Goal: Task Accomplishment & Management: Manage account settings

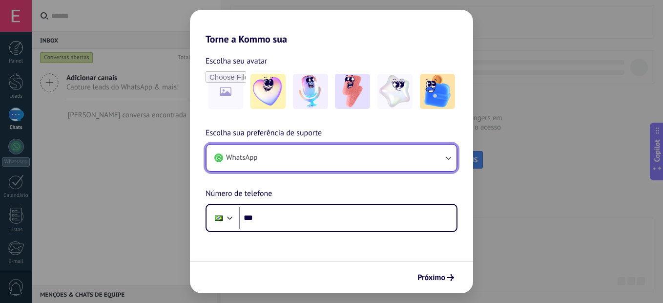
click at [303, 160] on button "WhatsApp" at bounding box center [331, 157] width 250 height 26
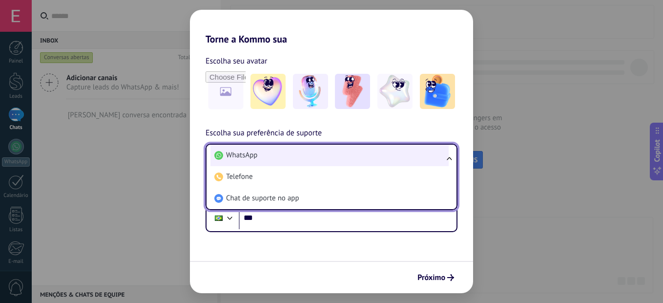
click at [251, 159] on span "WhatsApp" at bounding box center [241, 155] width 31 height 10
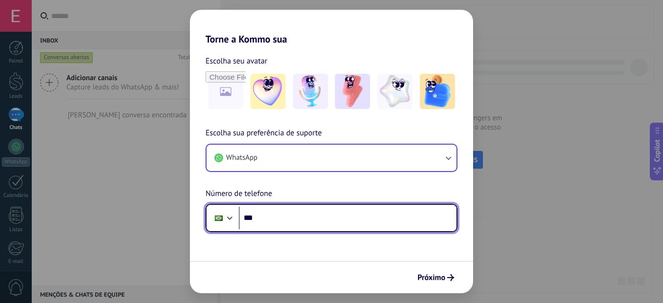
click at [271, 217] on input "***" at bounding box center [348, 217] width 218 height 22
click at [300, 221] on input "**********" at bounding box center [348, 217] width 218 height 22
type input "**********"
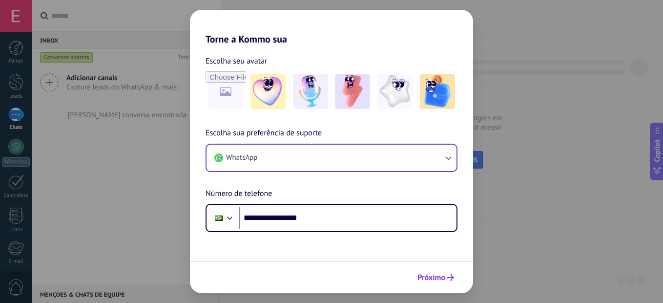
click at [446, 270] on button "Próximo" at bounding box center [435, 277] width 45 height 17
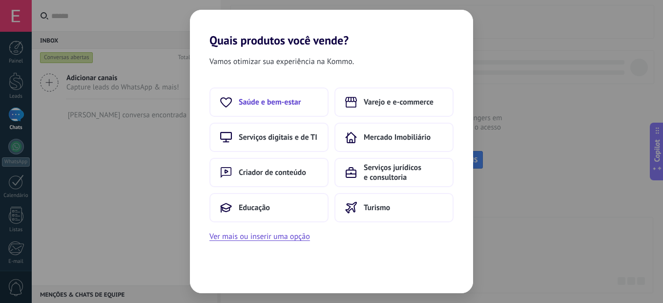
click at [263, 109] on button "Saúde e bem-estar" at bounding box center [268, 101] width 119 height 29
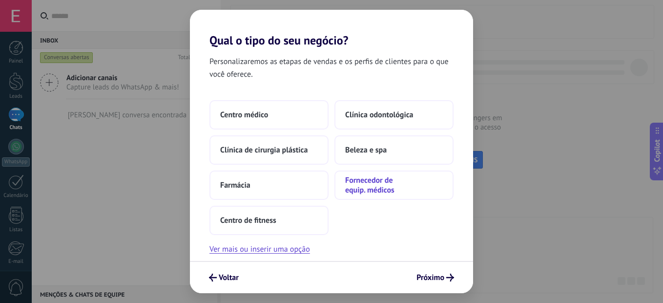
click at [381, 186] on span "Fornecedor de equip. médicos" at bounding box center [394, 185] width 98 height 20
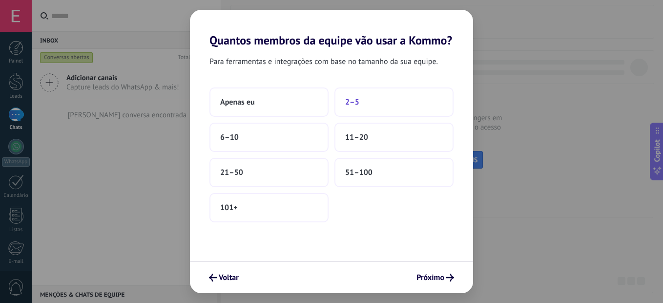
click at [367, 108] on button "2–5" at bounding box center [393, 101] width 119 height 29
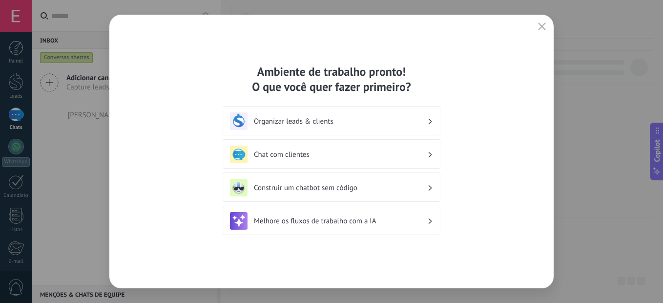
click at [323, 128] on div "Organizar leads & clients" at bounding box center [331, 121] width 203 height 18
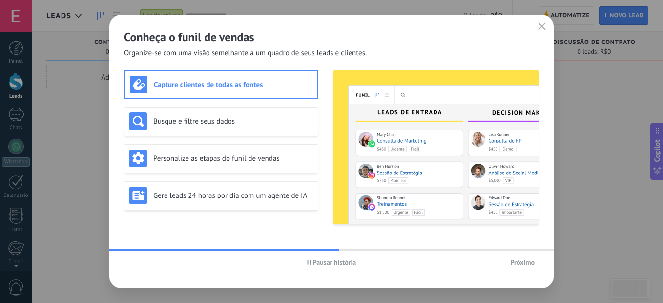
click at [228, 81] on h3 "Capture clientes de todas as fontes" at bounding box center [233, 84] width 159 height 9
click at [516, 259] on span "Próximo" at bounding box center [522, 262] width 24 height 7
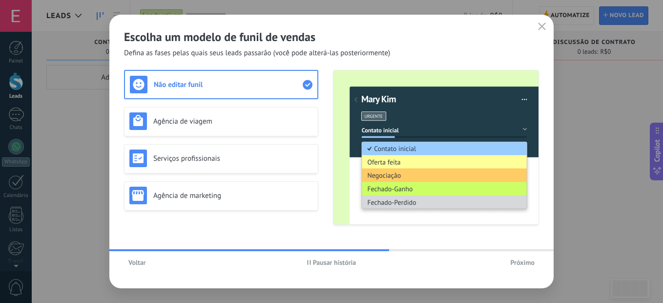
click at [527, 259] on span "Próximo" at bounding box center [522, 262] width 24 height 7
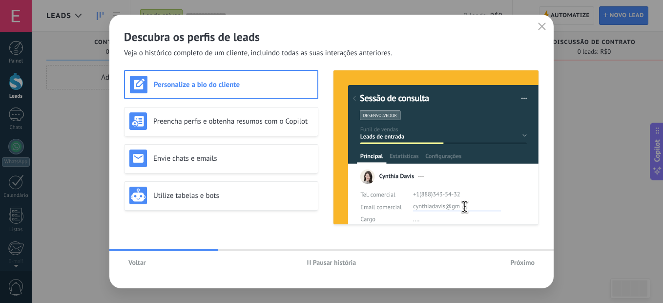
click at [527, 259] on span "Próximo" at bounding box center [522, 262] width 24 height 7
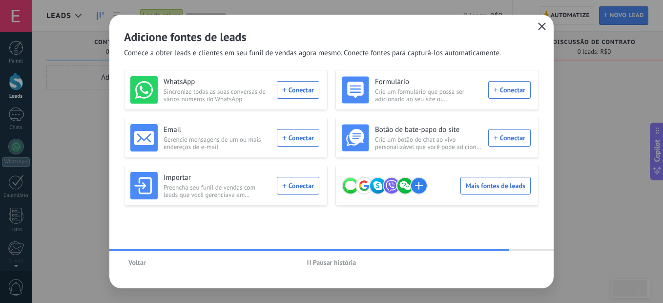
click at [545, 24] on icon "button" at bounding box center [542, 26] width 8 height 8
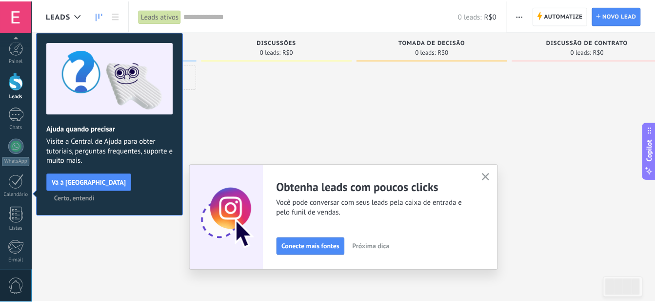
scroll to position [103, 0]
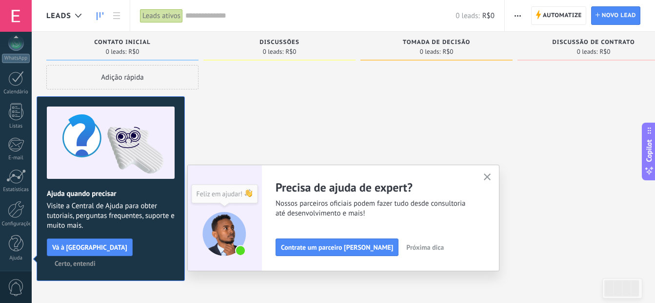
click at [484, 173] on div "Ajuste seu fluxo de trabalho Você pode criar múltiplos funis personalizados que…" at bounding box center [343, 217] width 312 height 106
click at [491, 179] on use "button" at bounding box center [487, 176] width 7 height 7
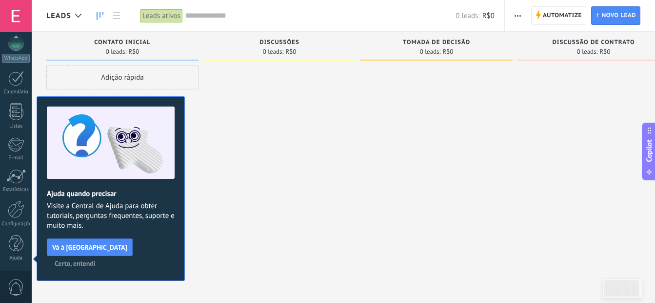
click at [96, 260] on span "Certo, entendi" at bounding box center [75, 263] width 41 height 7
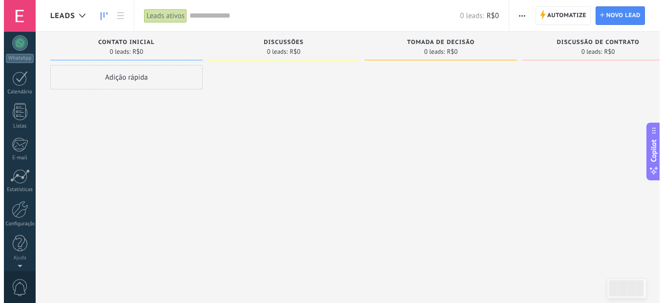
scroll to position [0, 0]
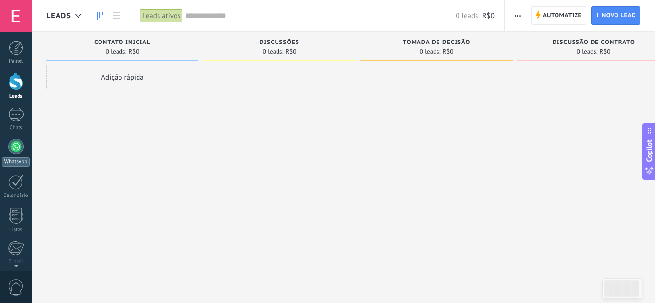
click at [14, 150] on div at bounding box center [16, 147] width 16 height 16
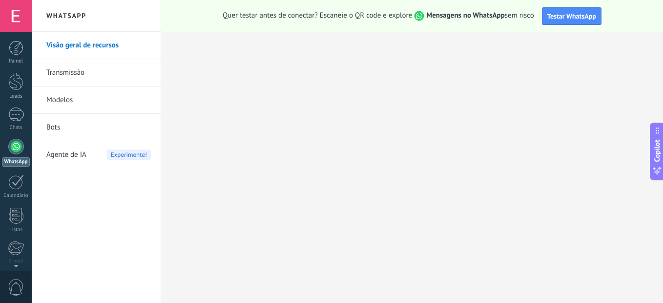
click at [8, 40] on div "Painel Leads Chats WhatsApp Clientes" at bounding box center [31, 151] width 63 height 239
click at [16, 45] on div at bounding box center [16, 48] width 15 height 15
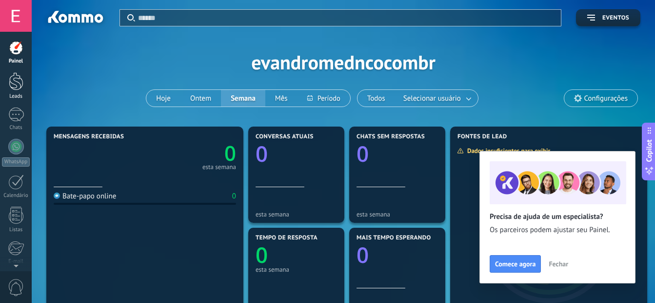
click at [17, 83] on div at bounding box center [16, 81] width 15 height 18
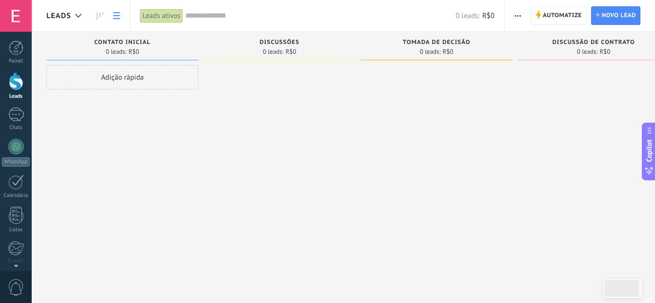
click at [118, 17] on icon at bounding box center [116, 15] width 7 height 7
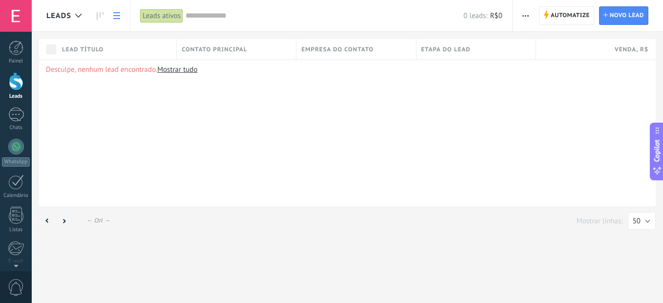
click at [93, 53] on span "Lead título" at bounding box center [82, 49] width 41 height 9
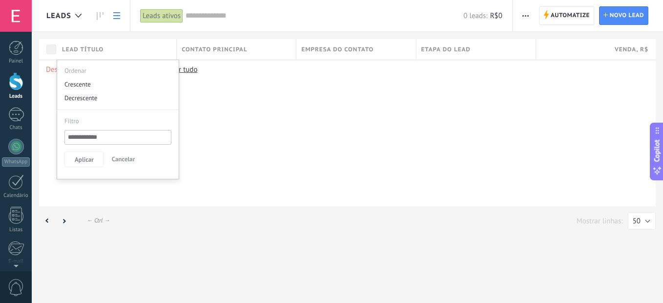
click at [222, 98] on div "Desculpe, nenhum lead encontrado. Mostrar tudo" at bounding box center [347, 133] width 616 height 146
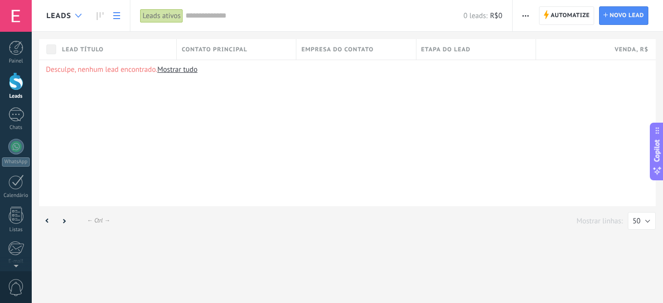
click at [82, 16] on div at bounding box center [78, 15] width 16 height 19
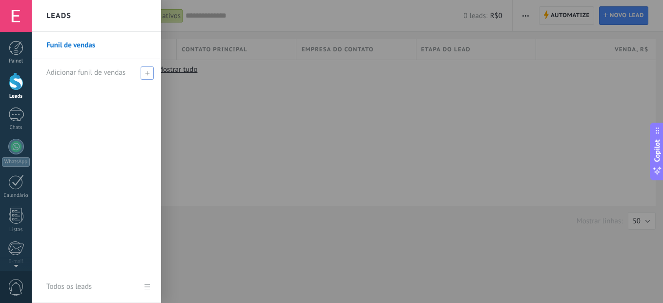
click at [140, 73] on div "Adicionar funil de vendas" at bounding box center [98, 72] width 105 height 27
click at [93, 74] on input "text" at bounding box center [92, 73] width 92 height 16
type input "*"
type input "**********"
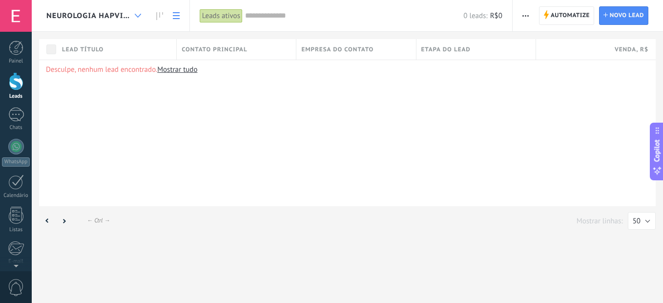
click at [143, 16] on div at bounding box center [138, 15] width 16 height 19
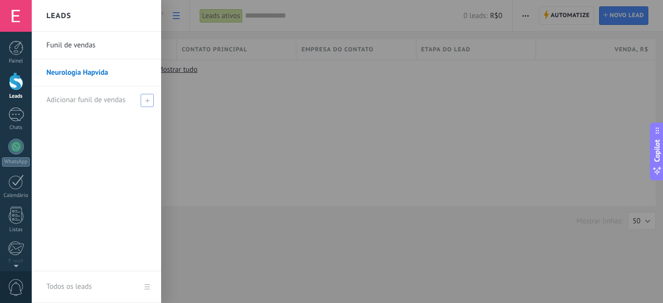
click at [146, 101] on use at bounding box center [147, 100] width 4 height 4
type input "**********"
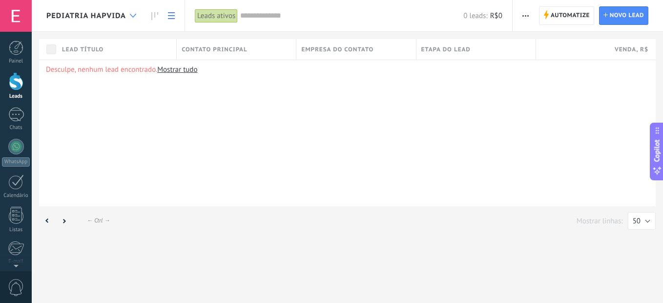
click at [134, 18] on div at bounding box center [133, 15] width 16 height 19
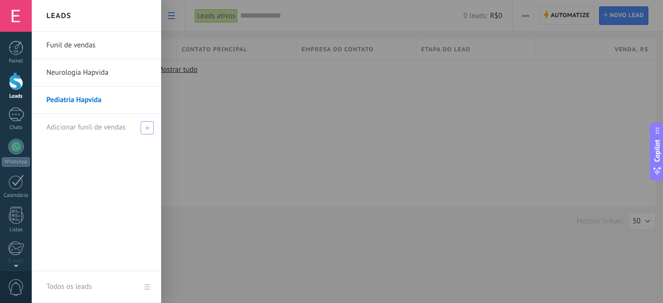
click at [101, 130] on span "Adicionar funil de vendas" at bounding box center [85, 126] width 79 height 9
type input "*"
type input "**********"
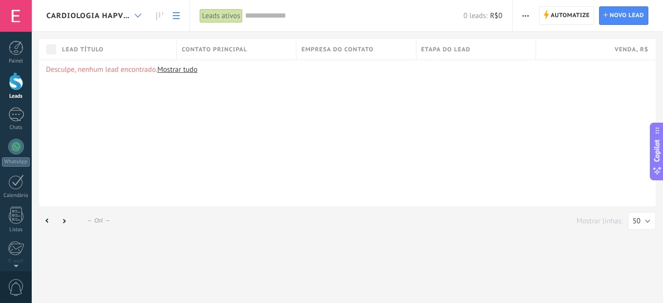
click at [140, 15] on use at bounding box center [138, 16] width 6 height 4
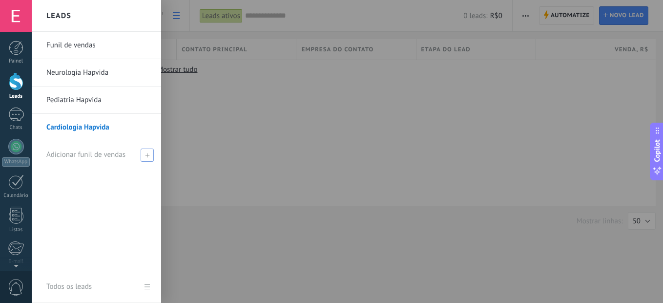
click at [149, 156] on span at bounding box center [147, 154] width 13 height 13
click at [105, 157] on input "text" at bounding box center [92, 155] width 92 height 16
type input "**********"
click at [144, 160] on span at bounding box center [148, 154] width 11 height 12
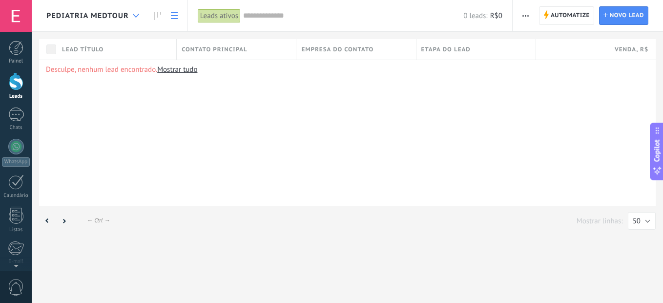
click at [139, 17] on div at bounding box center [136, 15] width 16 height 19
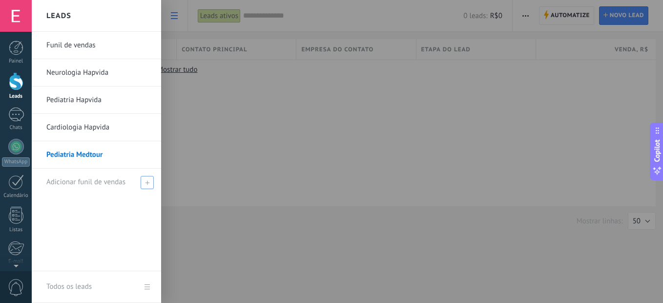
click at [94, 185] on span "Adicionar funil de vendas" at bounding box center [85, 181] width 79 height 9
click at [95, 182] on input "text" at bounding box center [92, 182] width 92 height 16
type input "**********"
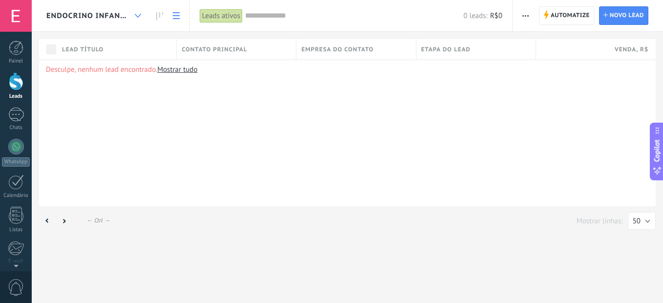
click at [140, 18] on div at bounding box center [138, 15] width 16 height 19
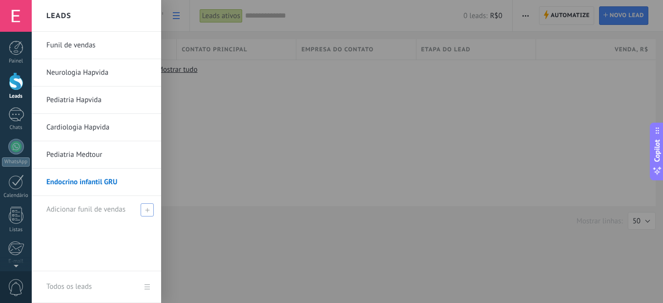
click at [149, 207] on span at bounding box center [147, 209] width 13 height 13
click at [82, 206] on input "text" at bounding box center [92, 210] width 92 height 16
type input "**********"
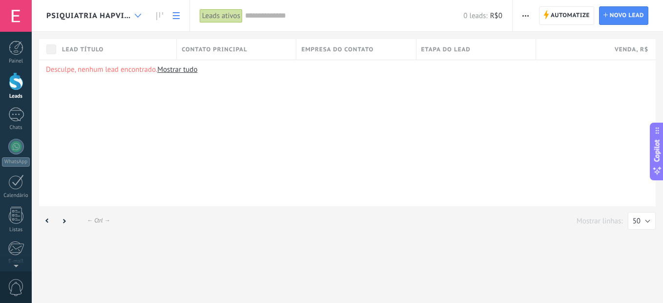
click at [138, 16] on use at bounding box center [138, 16] width 6 height 4
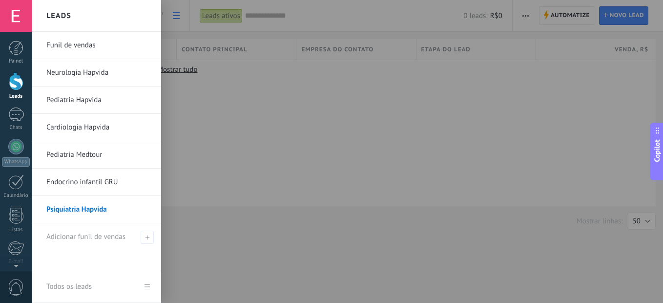
click at [278, 156] on div at bounding box center [363, 151] width 663 height 303
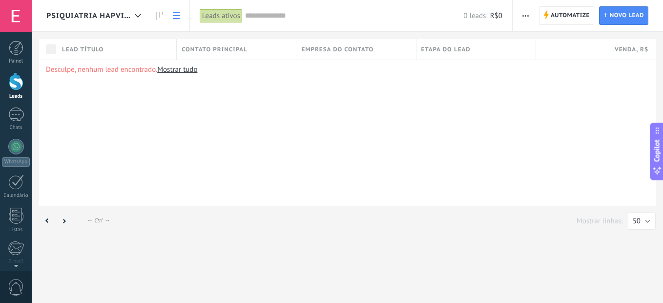
click at [128, 17] on span "Psiquiatria Hapvida" at bounding box center [88, 15] width 84 height 9
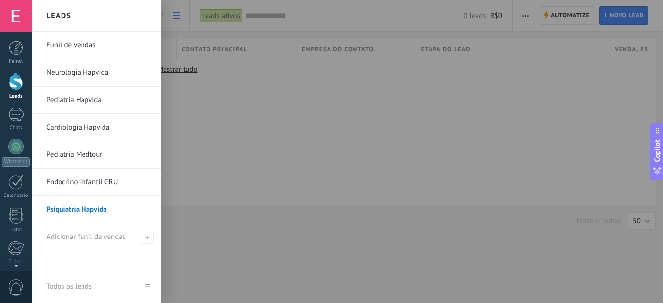
click at [71, 48] on link "Funil de vendas" at bounding box center [98, 45] width 105 height 27
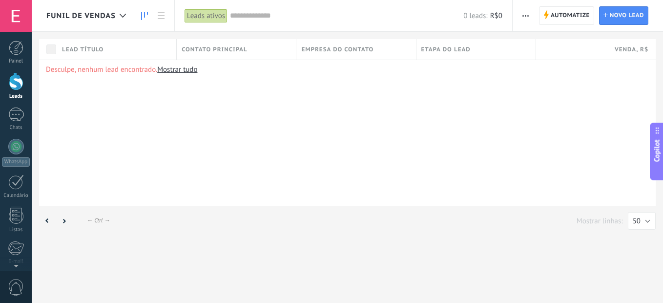
click at [142, 15] on icon at bounding box center [144, 16] width 7 height 8
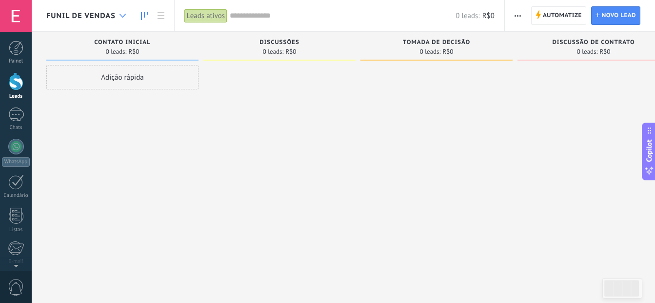
click at [125, 17] on icon at bounding box center [123, 16] width 6 height 4
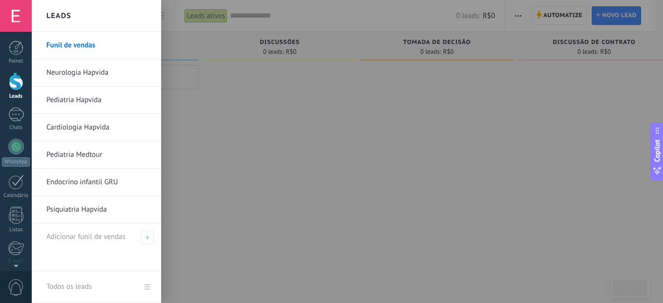
drag, startPoint x: 67, startPoint y: 40, endPoint x: 49, endPoint y: 41, distance: 18.2
click at [49, 41] on link "Funil de vendas" at bounding box center [98, 45] width 105 height 27
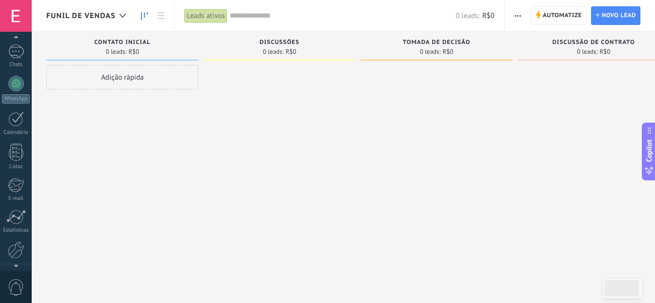
click at [17, 267] on div at bounding box center [16, 263] width 32 height 15
click at [17, 31] on div at bounding box center [16, 16] width 32 height 32
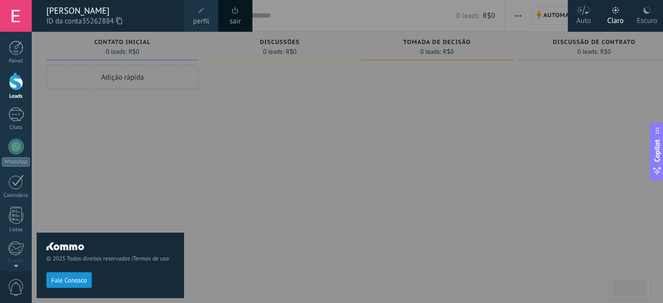
click at [259, 187] on div at bounding box center [363, 151] width 663 height 303
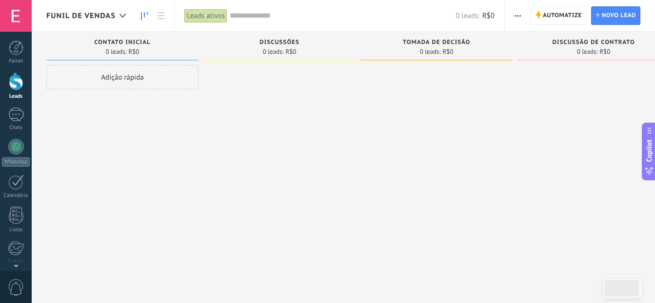
click at [528, 20] on div "Automatize Nova transmissão Editar funil de vendas Editar layout de cartão Impo…" at bounding box center [580, 15] width 150 height 31
click at [518, 15] on use "button" at bounding box center [518, 15] width 6 height 1
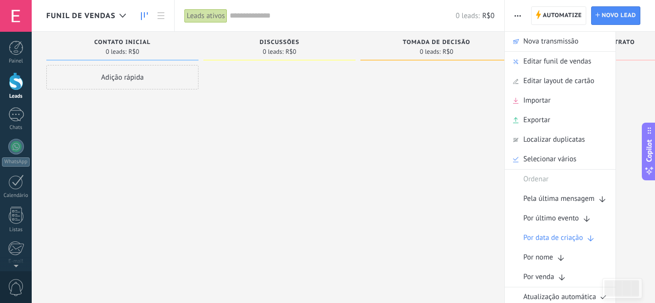
click at [315, 143] on div at bounding box center [279, 152] width 152 height 175
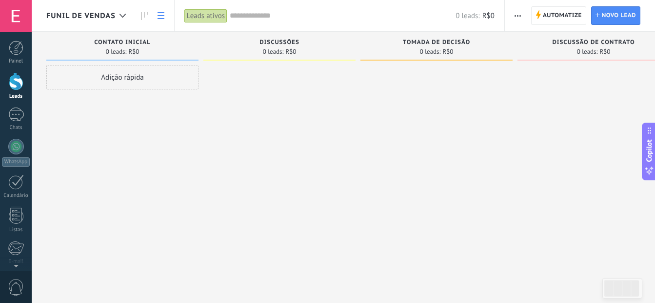
click at [157, 16] on link at bounding box center [161, 15] width 17 height 19
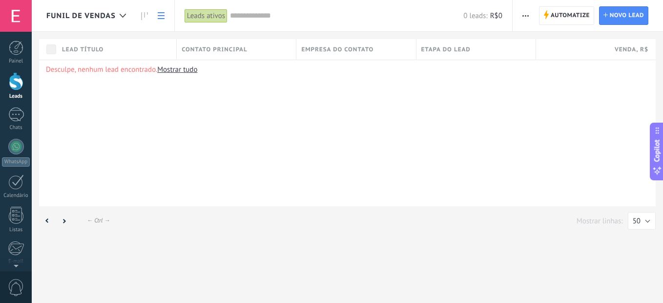
click at [196, 16] on div "Leads ativos" at bounding box center [205, 16] width 43 height 14
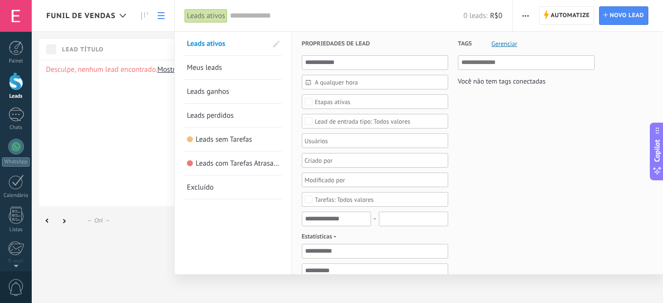
click at [257, 17] on input "text" at bounding box center [346, 16] width 233 height 10
click at [142, 14] on div at bounding box center [331, 151] width 663 height 303
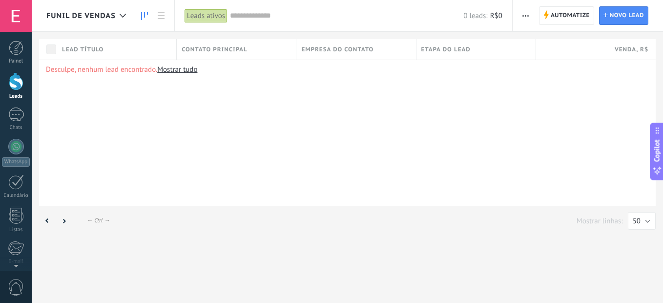
click at [142, 14] on icon at bounding box center [144, 16] width 7 height 8
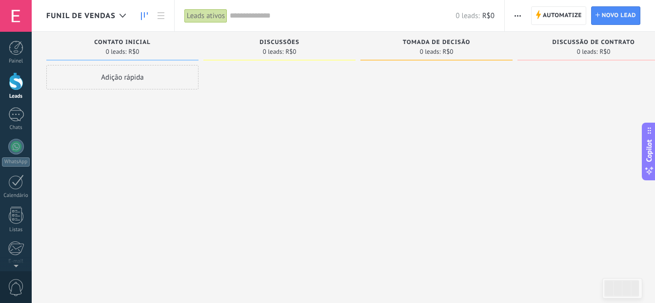
drag, startPoint x: 108, startPoint y: 82, endPoint x: 247, endPoint y: 104, distance: 140.8
click at [247, 104] on div "Etapa de leads de entrada solicitações: 0 0 0 0 0 0 0 0 0 Contato inicial 0 lea…" at bounding box center [365, 136] width 638 height 208
click at [14, 13] on div at bounding box center [16, 16] width 32 height 32
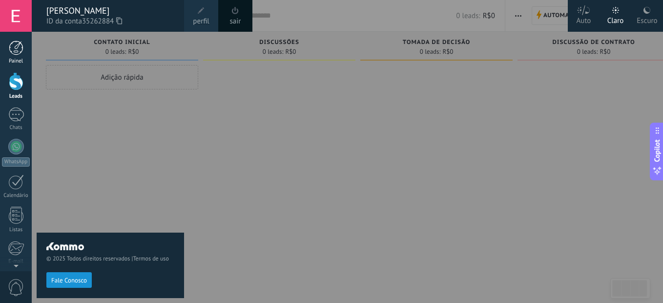
click at [27, 58] on div "Painel" at bounding box center [16, 61] width 28 height 6
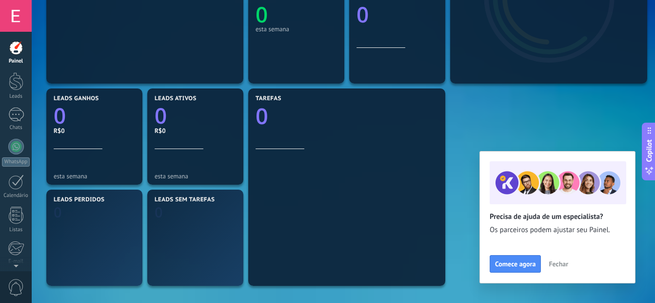
scroll to position [244, 0]
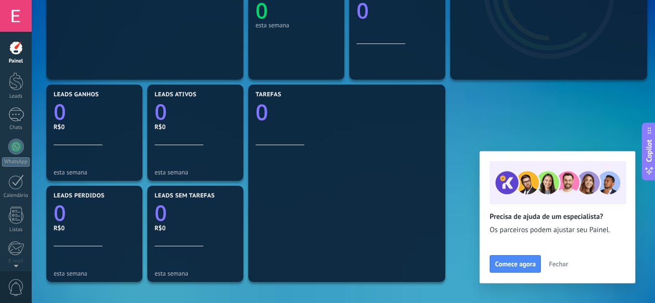
click at [560, 265] on span "Fechar" at bounding box center [559, 263] width 20 height 7
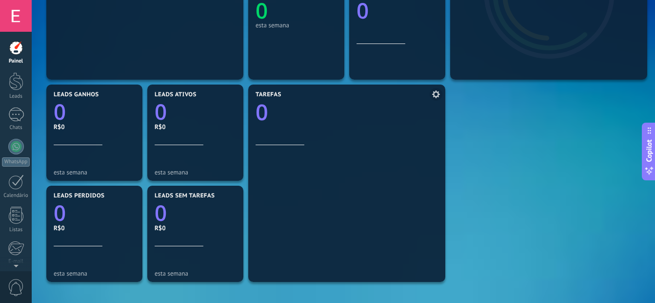
scroll to position [0, 0]
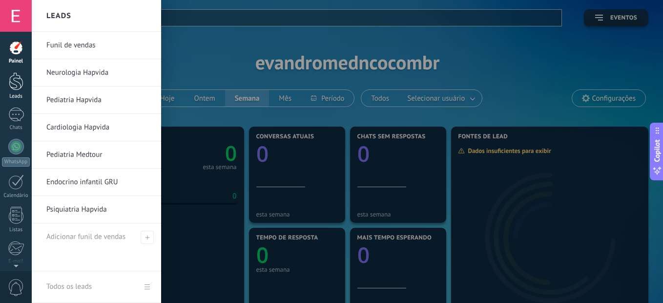
click at [16, 90] on div at bounding box center [16, 81] width 15 height 18
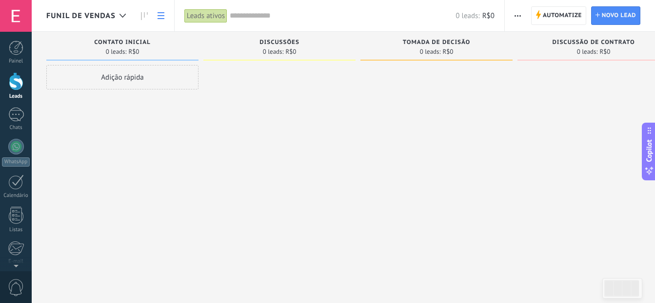
click at [158, 17] on icon at bounding box center [161, 15] width 7 height 7
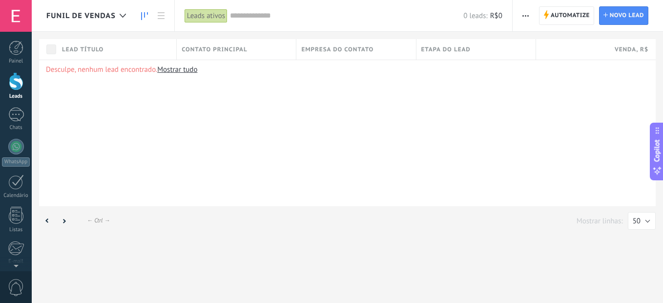
click at [145, 19] on icon at bounding box center [144, 16] width 7 height 8
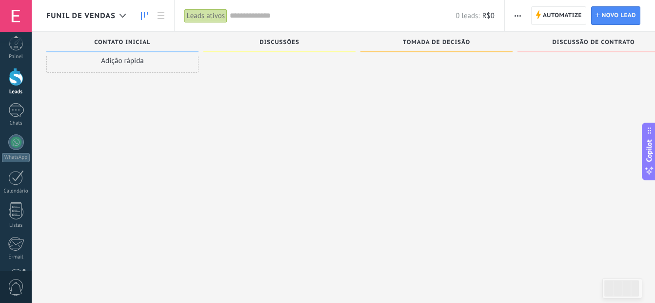
scroll to position [103, 0]
click at [21, 213] on div at bounding box center [16, 209] width 17 height 17
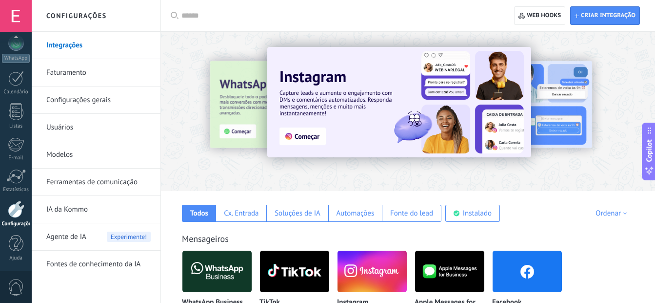
click at [83, 65] on link "Faturamento" at bounding box center [98, 72] width 104 height 27
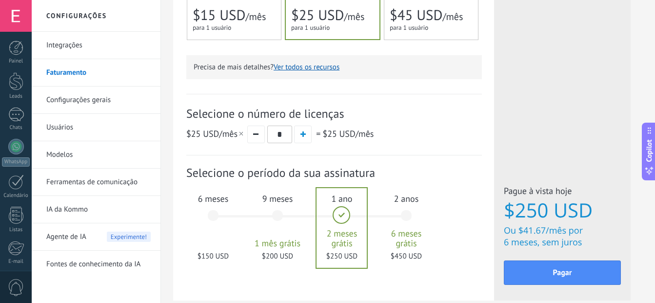
scroll to position [308, 0]
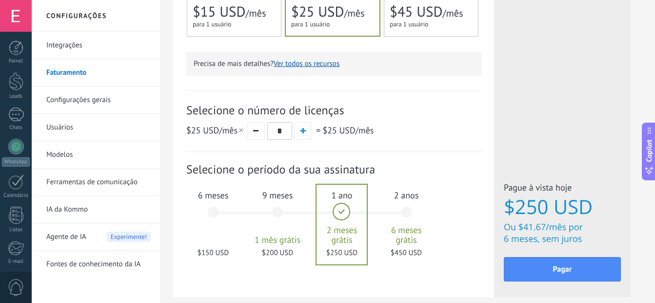
click at [282, 215] on div "9 meses 1 mês grátis $200 USD" at bounding box center [277, 216] width 53 height 69
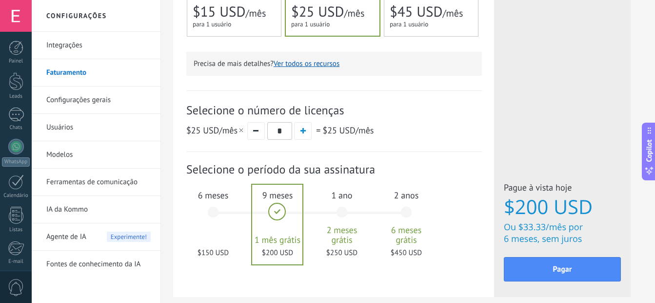
click at [206, 207] on div "6 meses $150 USD" at bounding box center [213, 216] width 53 height 69
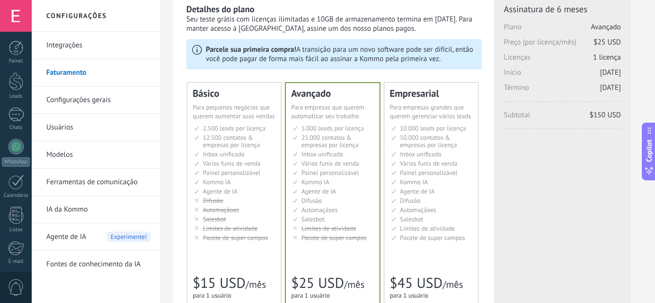
click at [243, 135] on span "12.500 contatos & empresas por licença" at bounding box center [231, 141] width 57 height 16
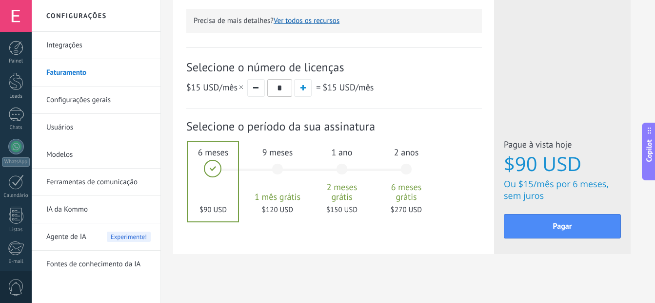
scroll to position [351, 0]
click at [304, 88] on span "button" at bounding box center [303, 86] width 5 height 5
type input "*"
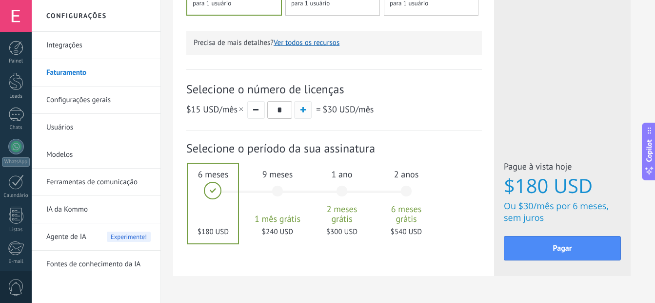
scroll to position [328, 0]
click at [208, 192] on div at bounding box center [213, 204] width 50 height 80
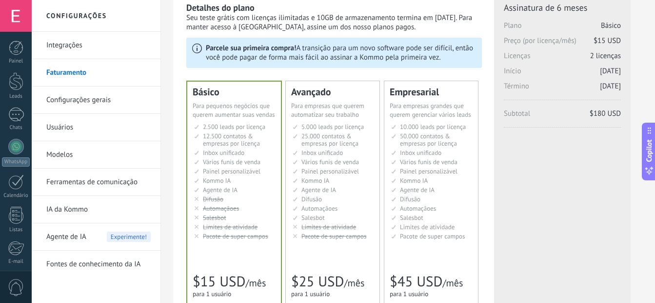
scroll to position [0, 0]
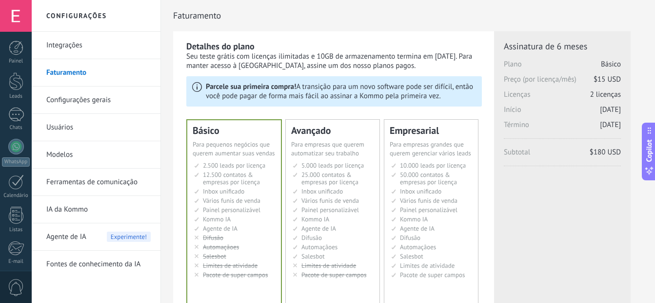
click at [62, 47] on link "Integrações" at bounding box center [98, 45] width 104 height 27
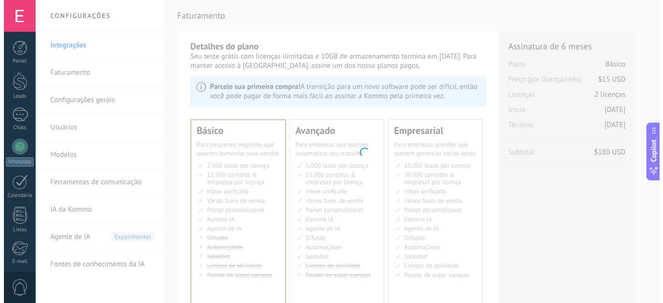
scroll to position [103, 0]
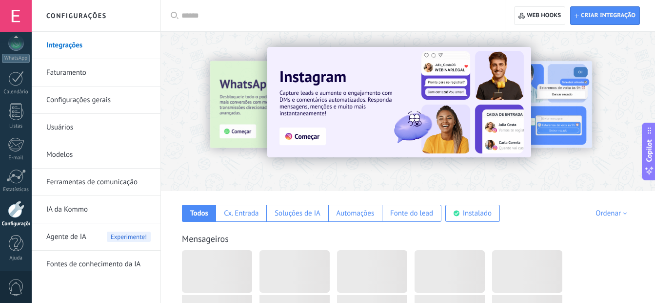
click at [60, 126] on link "Usuários" at bounding box center [98, 127] width 104 height 27
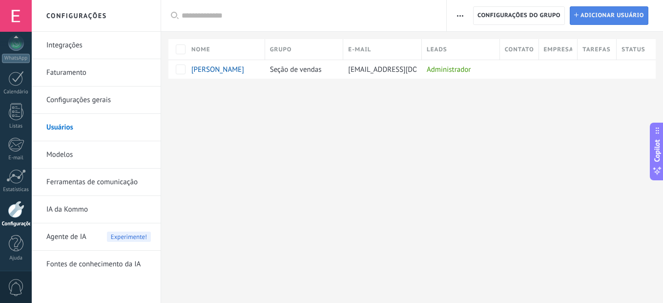
click at [603, 17] on span "Adicionar usuário" at bounding box center [611, 16] width 63 height 18
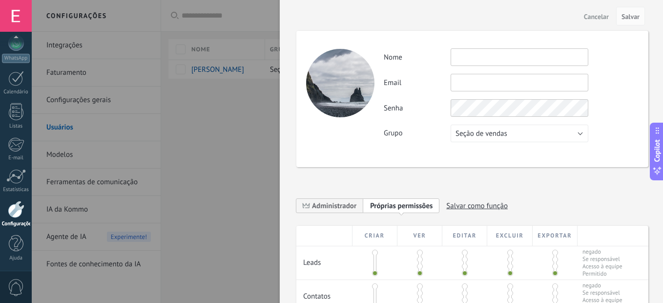
click at [467, 53] on input "text" at bounding box center [519, 57] width 138 height 18
type input "**********"
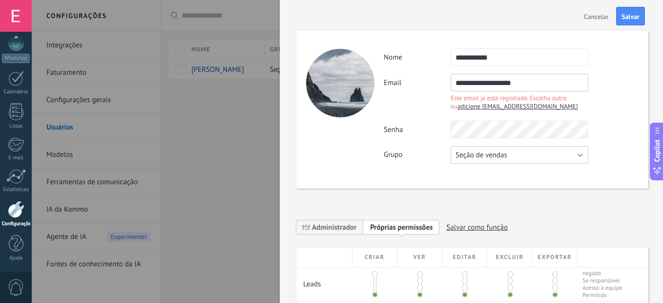
click at [511, 161] on button "Seção de vendas" at bounding box center [519, 155] width 138 height 18
click at [495, 171] on span "Usuários gratuitos" at bounding box center [515, 171] width 140 height 9
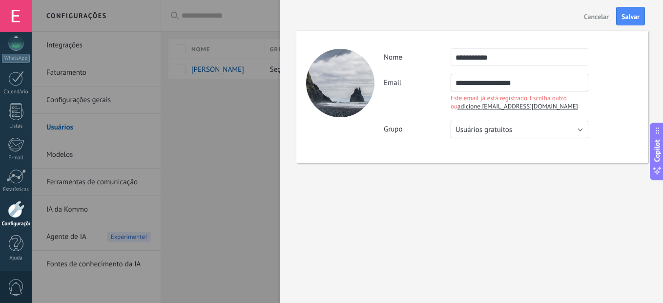
click at [495, 124] on button "Usuários gratuitos" at bounding box center [519, 130] width 138 height 18
click at [475, 130] on span "Seção de vendas" at bounding box center [515, 129] width 140 height 9
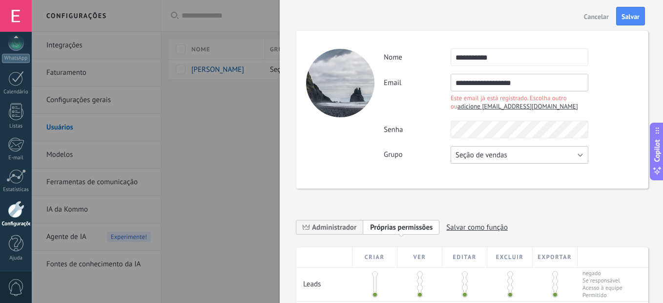
click at [477, 159] on span "Seção de vendas" at bounding box center [481, 154] width 52 height 9
click at [481, 172] on span "Usuários gratuitos" at bounding box center [515, 171] width 140 height 9
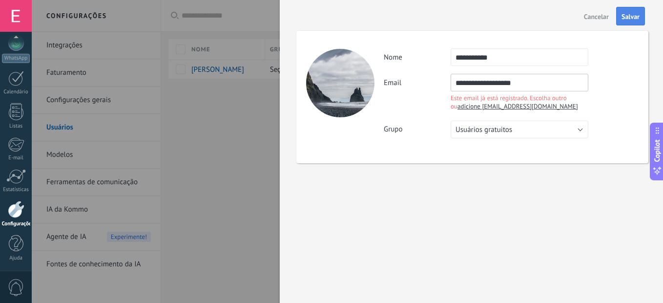
click at [625, 17] on span "Salvar" at bounding box center [630, 16] width 18 height 7
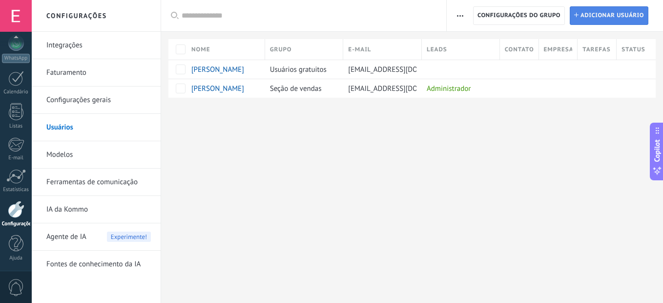
click at [620, 7] on span "Adicionar usuário" at bounding box center [611, 16] width 63 height 18
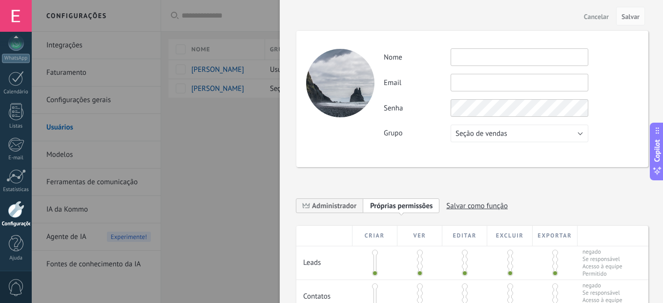
click at [491, 55] on input "text" at bounding box center [519, 57] width 138 height 18
type input "*******"
type input "**********"
click at [494, 132] on span "Seção de vendas" at bounding box center [481, 133] width 52 height 9
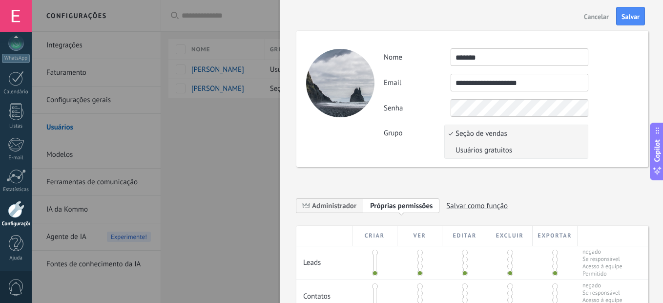
click at [499, 150] on span "Usuários gratuitos" at bounding box center [515, 149] width 140 height 9
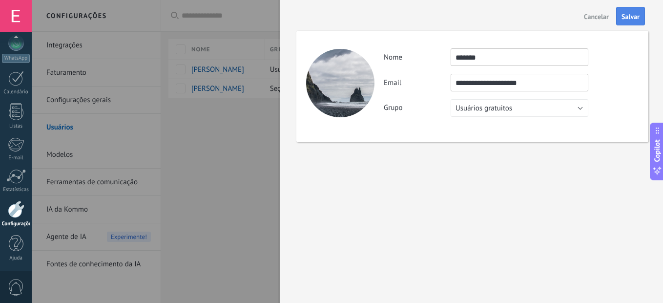
click at [632, 18] on span "Salvar" at bounding box center [630, 16] width 18 height 7
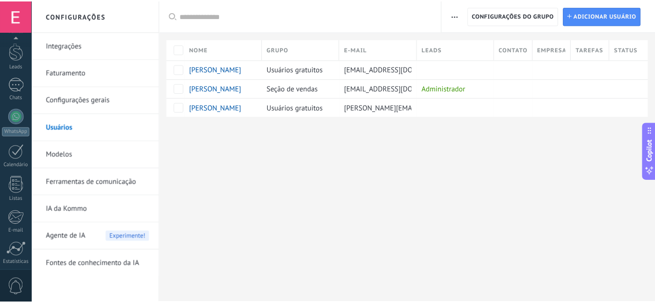
scroll to position [103, 0]
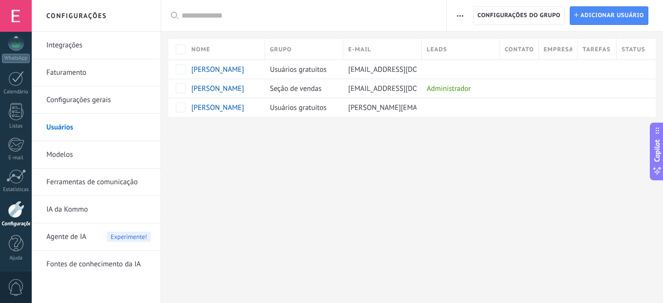
click at [75, 155] on link "Modelos" at bounding box center [98, 154] width 104 height 27
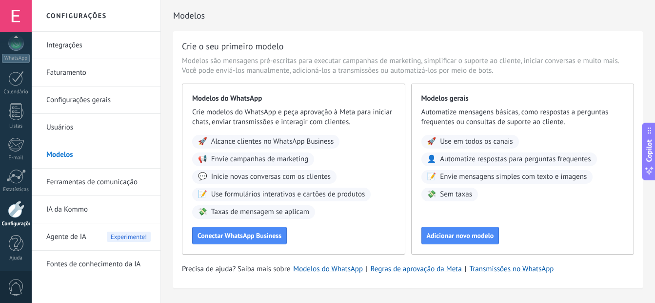
click at [75, 186] on link "Ferramentas de comunicação" at bounding box center [98, 181] width 104 height 27
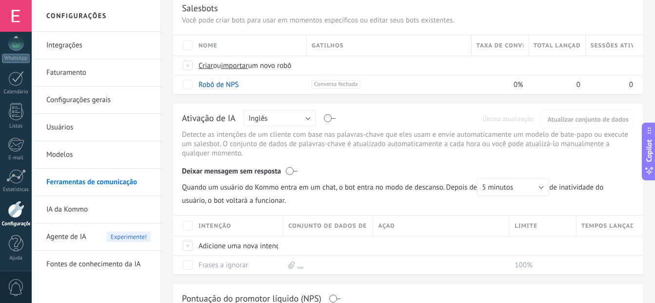
scroll to position [57, 0]
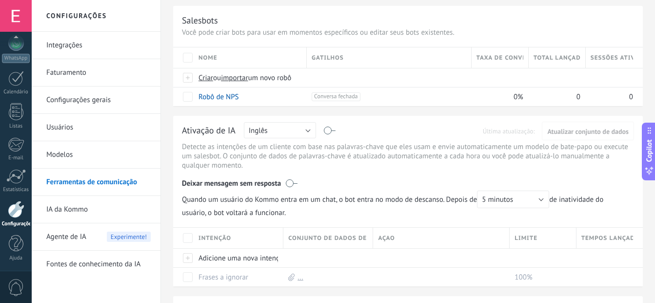
click at [57, 41] on link "Integrações" at bounding box center [98, 45] width 104 height 27
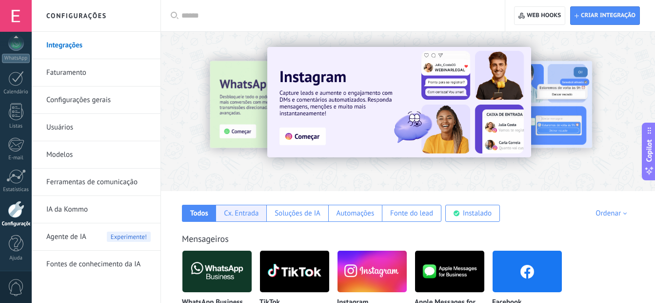
click at [241, 209] on div "Cx. Entrada" at bounding box center [241, 212] width 35 height 9
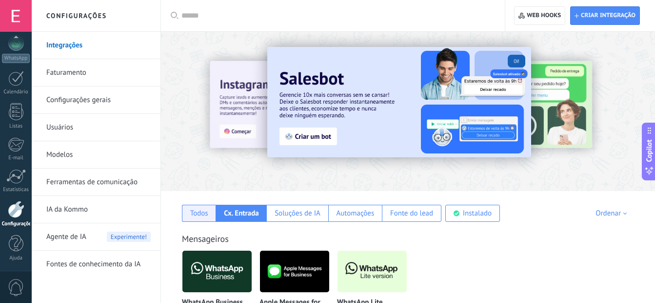
click at [202, 211] on div "Todos" at bounding box center [199, 212] width 18 height 9
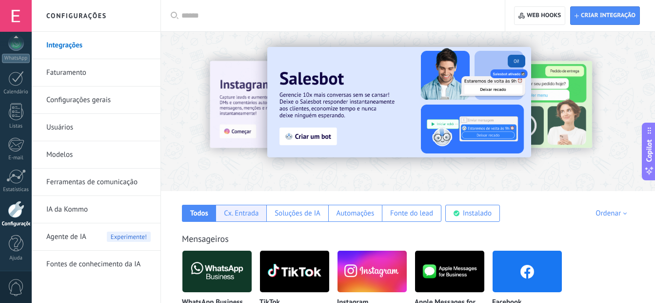
click at [245, 215] on div "Cx. Entrada" at bounding box center [241, 212] width 35 height 9
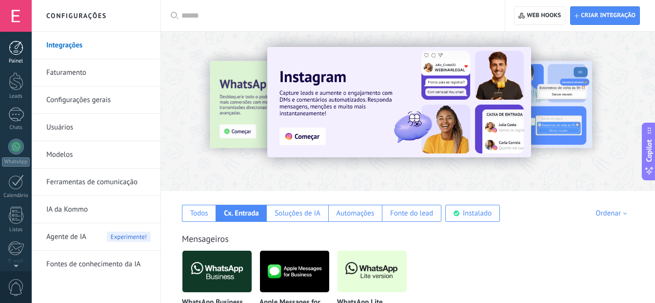
click at [16, 45] on div at bounding box center [16, 48] width 15 height 15
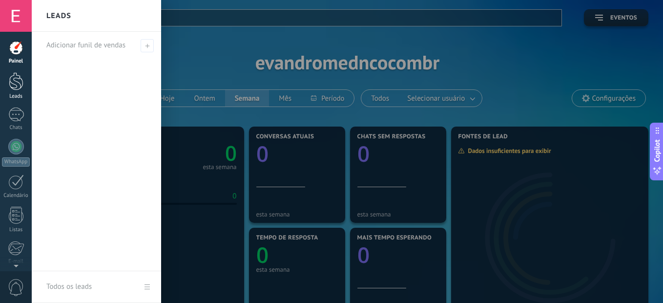
click at [14, 86] on div at bounding box center [16, 81] width 15 height 18
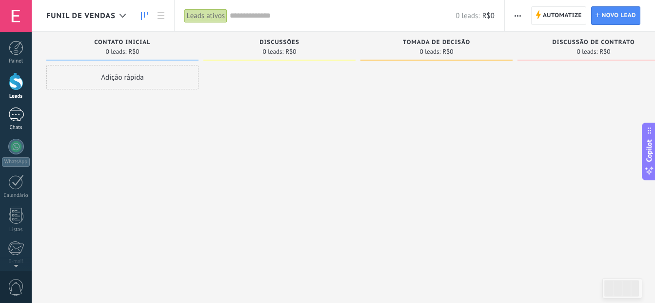
click at [17, 115] on div at bounding box center [16, 114] width 16 height 14
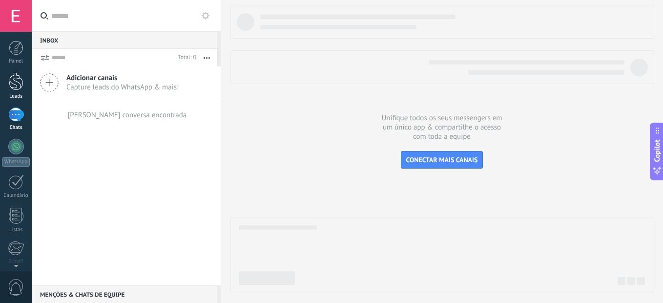
click at [20, 80] on div at bounding box center [16, 81] width 15 height 18
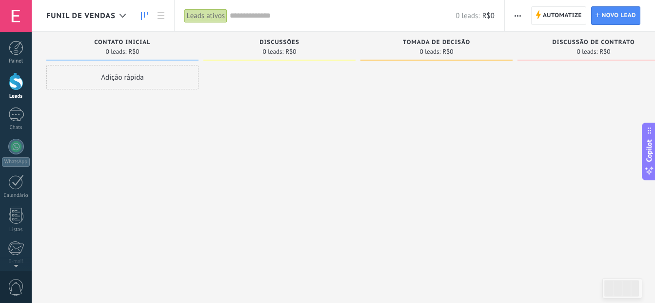
click at [134, 81] on div "Adição rápida" at bounding box center [122, 77] width 152 height 24
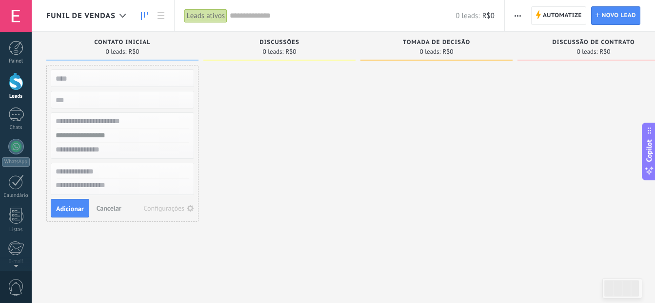
click at [166, 211] on div "Configurações" at bounding box center [164, 207] width 41 height 7
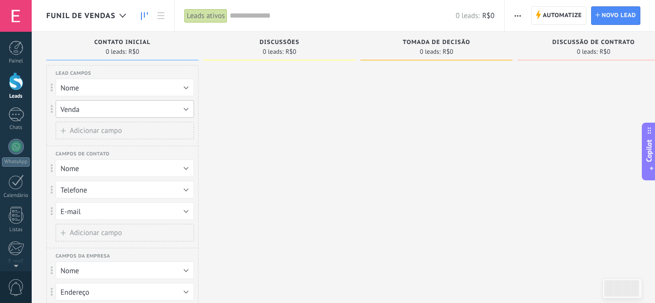
click at [70, 108] on span "Venda" at bounding box center [70, 109] width 19 height 9
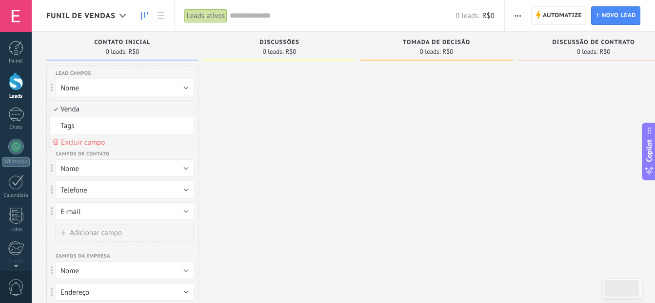
click at [76, 138] on span "Excluir campo" at bounding box center [83, 142] width 44 height 9
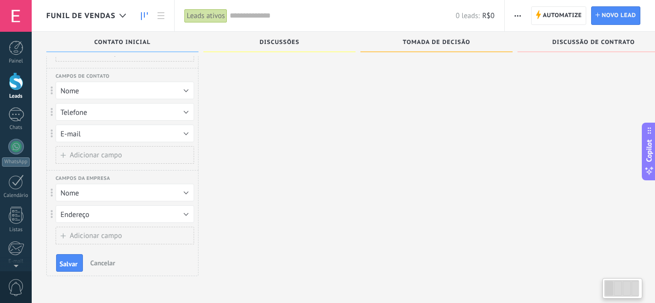
scroll to position [60, 0]
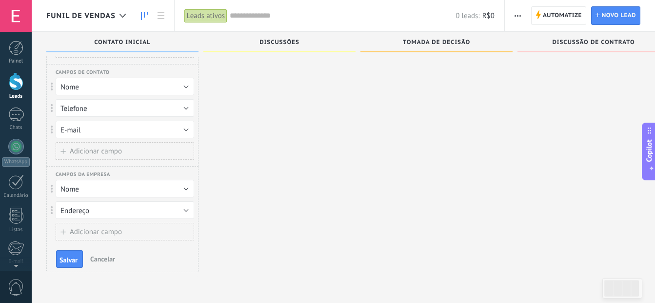
click at [93, 149] on span "Adicionar campo" at bounding box center [96, 150] width 52 height 7
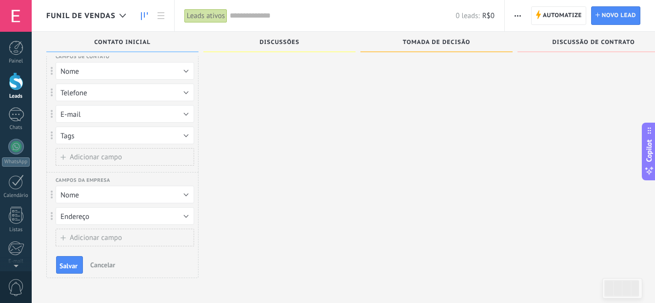
scroll to position [77, 0]
click at [100, 135] on button "Tags" at bounding box center [125, 134] width 139 height 18
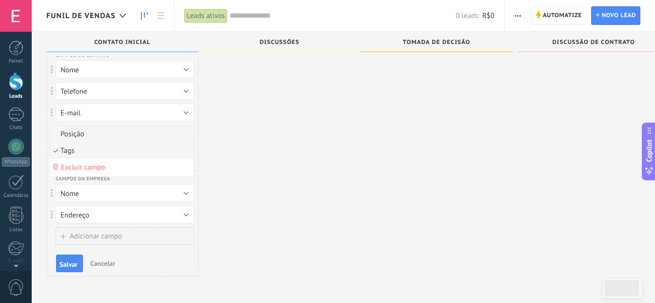
click at [85, 135] on span "Posição" at bounding box center [120, 133] width 141 height 9
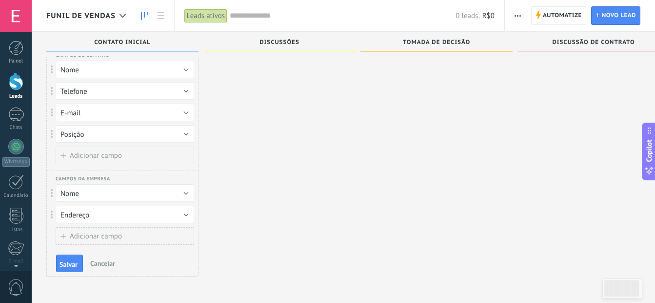
click at [79, 154] on span "Adicionar campo" at bounding box center [96, 155] width 52 height 7
click at [110, 158] on button "Tags" at bounding box center [125, 155] width 139 height 18
click at [85, 173] on span "Excluir campo" at bounding box center [83, 171] width 44 height 9
click at [78, 131] on span "Posição" at bounding box center [72, 134] width 23 height 9
click at [81, 165] on span "Excluir campo" at bounding box center [83, 166] width 44 height 9
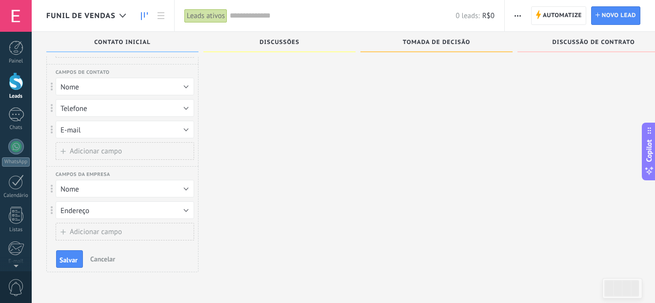
scroll to position [60, 0]
click at [52, 203] on div "Telefone E-mail Site Endereço Nome Tags Excluir campo Endereço" at bounding box center [120, 210] width 147 height 18
click at [147, 186] on button "Nome" at bounding box center [125, 189] width 139 height 18
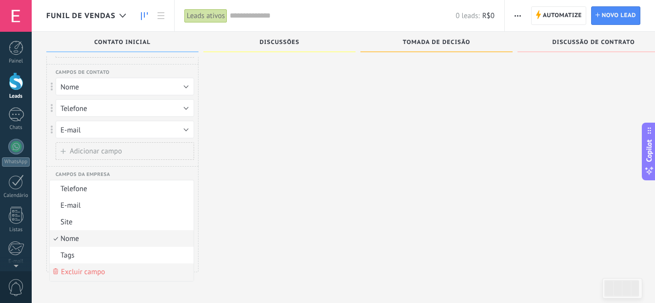
click at [79, 268] on span "Excluir campo" at bounding box center [83, 271] width 44 height 9
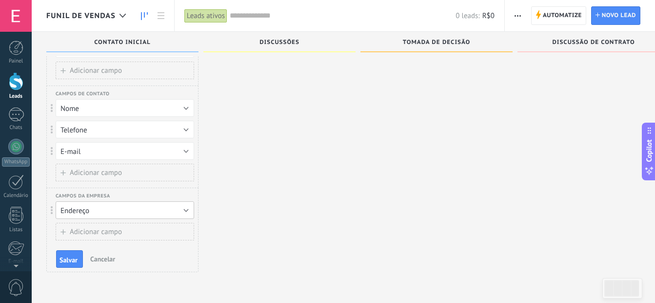
click at [76, 212] on span "Endereço" at bounding box center [75, 210] width 29 height 9
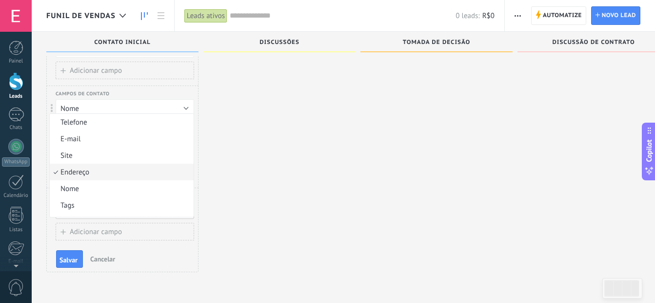
scroll to position [8, 0]
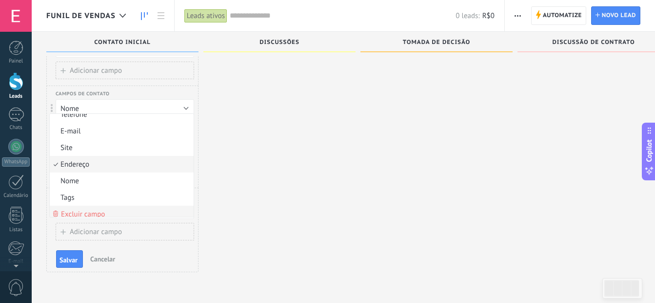
click at [88, 213] on span "Excluir campo" at bounding box center [83, 213] width 44 height 9
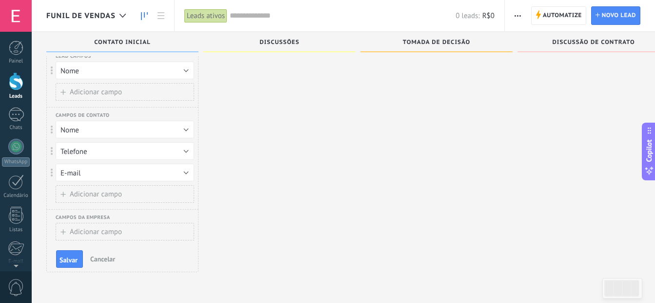
click at [85, 188] on button "Adicionar campo" at bounding box center [125, 194] width 139 height 18
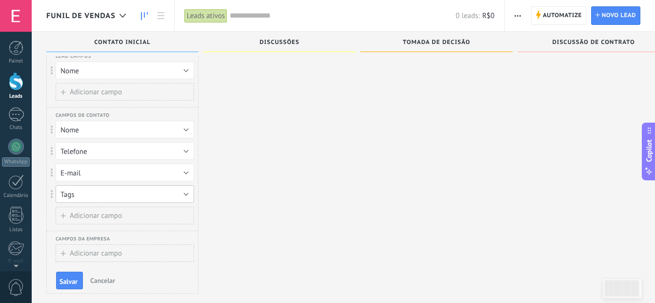
click at [88, 192] on button "Tags" at bounding box center [125, 194] width 139 height 18
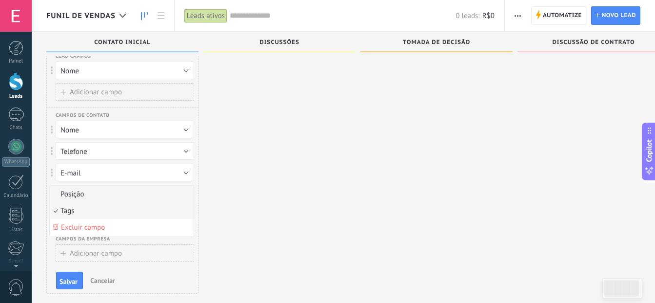
click at [88, 192] on span "Posição" at bounding box center [120, 193] width 141 height 9
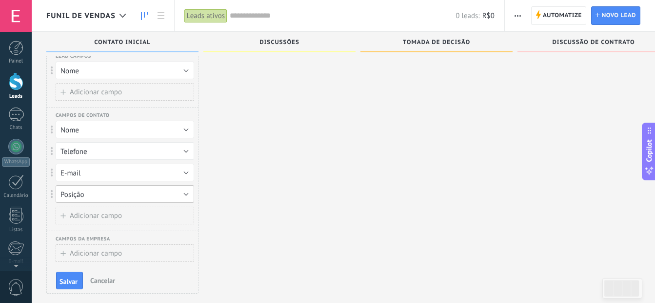
click at [76, 193] on span "Posição" at bounding box center [72, 194] width 23 height 9
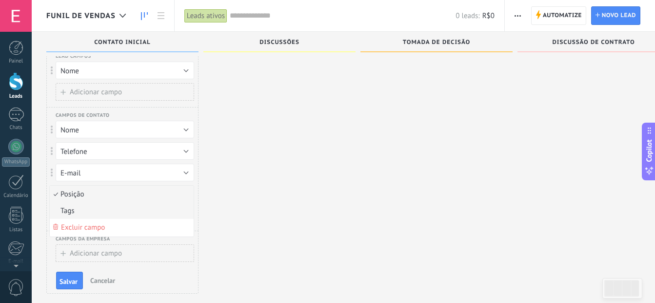
click at [74, 214] on span "Tags" at bounding box center [120, 210] width 141 height 9
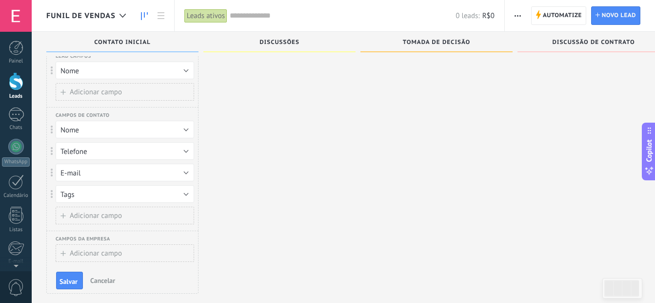
click at [80, 221] on button "Adicionar campo" at bounding box center [125, 215] width 139 height 18
click at [49, 210] on div "Posição Telefone E-mail Nome Tags Excluir campo Posição" at bounding box center [120, 215] width 147 height 18
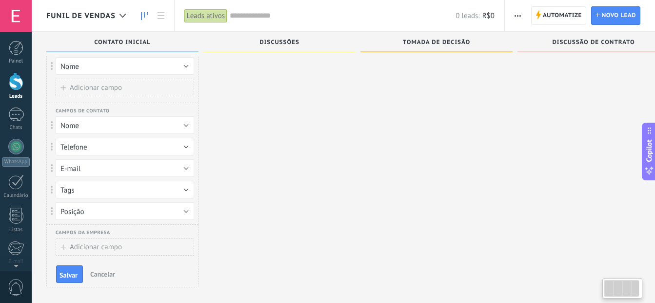
scroll to position [21, 0]
click at [81, 86] on span "Adicionar campo" at bounding box center [96, 87] width 52 height 7
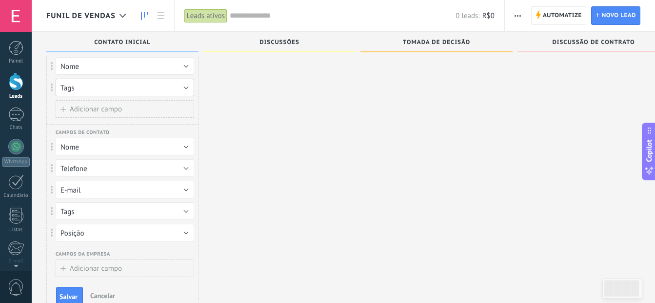
click at [61, 88] on span "Tags" at bounding box center [68, 87] width 14 height 9
click at [94, 119] on span "Excluir campo" at bounding box center [83, 120] width 44 height 9
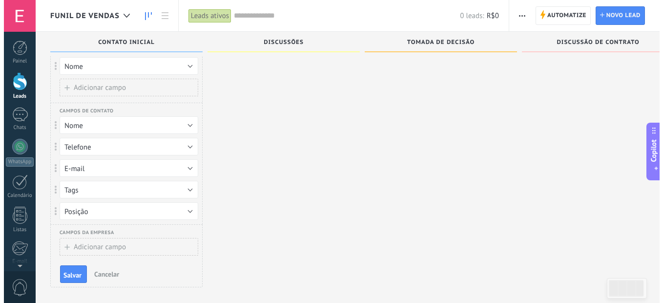
scroll to position [37, 0]
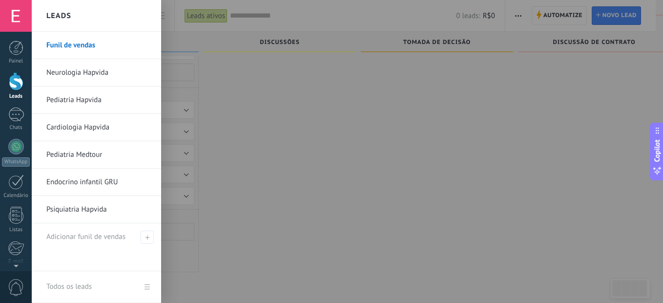
click at [18, 90] on div at bounding box center [16, 81] width 15 height 18
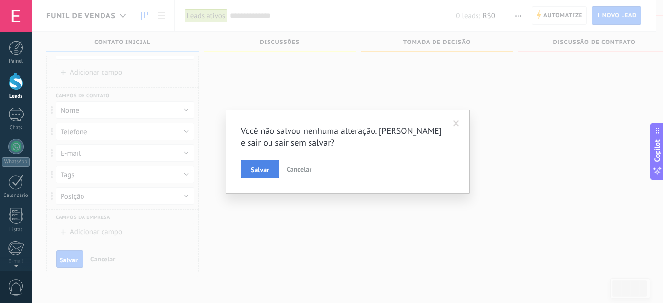
click at [261, 166] on span "Salvar" at bounding box center [260, 169] width 18 height 7
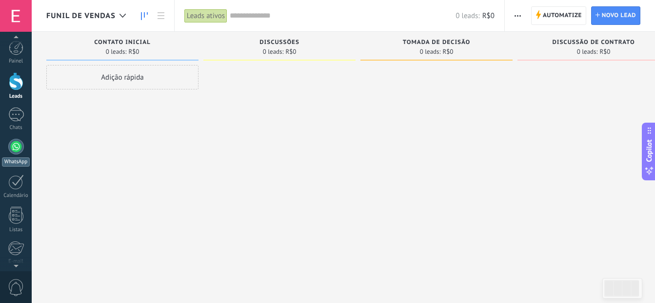
scroll to position [103, 0]
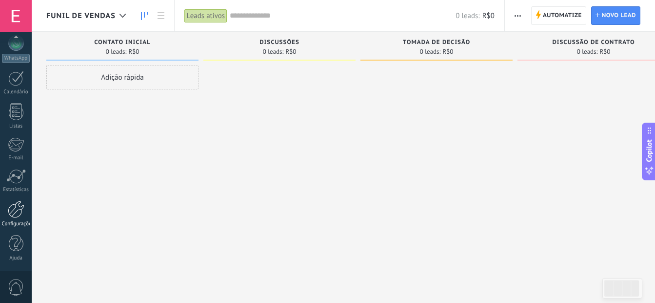
click at [19, 214] on div at bounding box center [16, 209] width 17 height 17
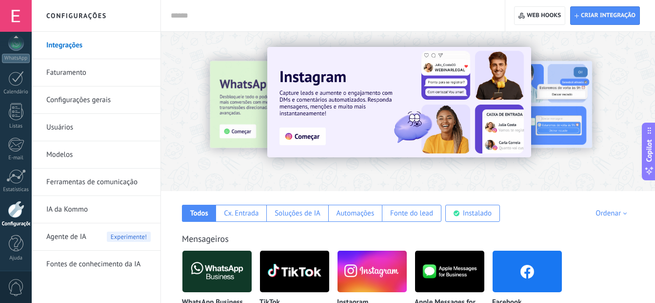
click at [78, 104] on link "Configurações gerais" at bounding box center [98, 99] width 104 height 27
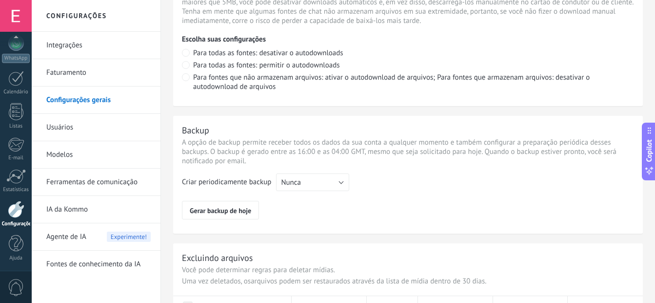
scroll to position [791, 0]
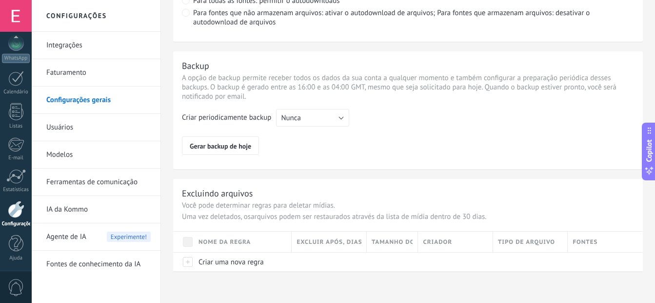
click at [71, 156] on link "Modelos" at bounding box center [98, 154] width 104 height 27
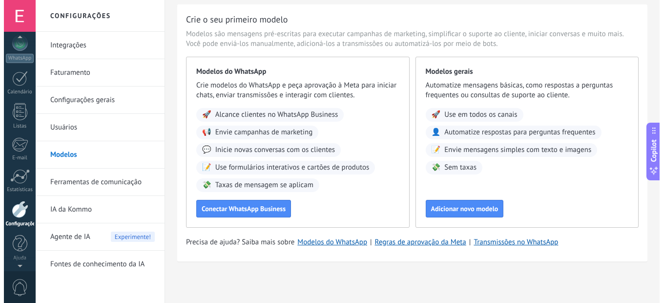
scroll to position [99, 0]
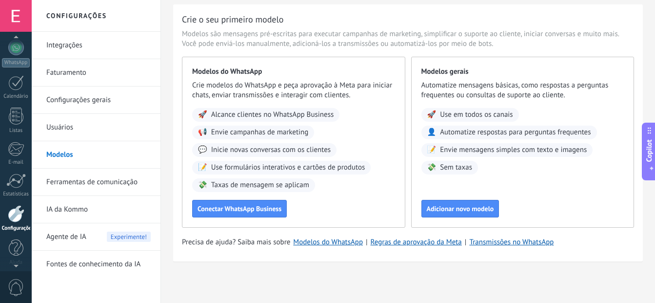
click at [19, 22] on div at bounding box center [16, 16] width 32 height 32
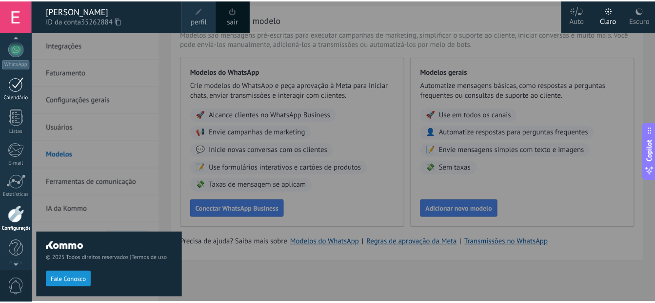
scroll to position [103, 0]
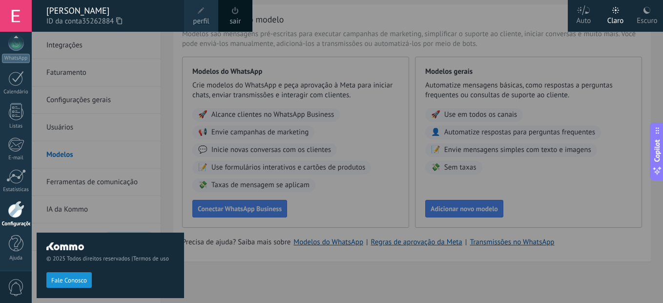
click at [380, 38] on div at bounding box center [363, 151] width 663 height 303
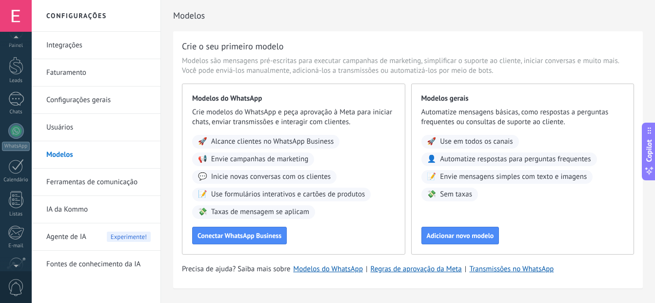
scroll to position [0, 0]
click at [15, 44] on div at bounding box center [16, 48] width 15 height 15
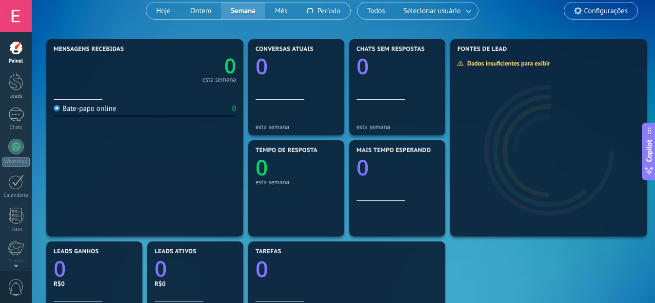
scroll to position [91, 0]
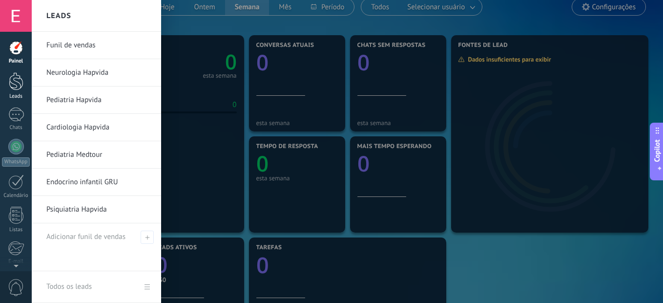
click at [9, 82] on div at bounding box center [16, 81] width 15 height 18
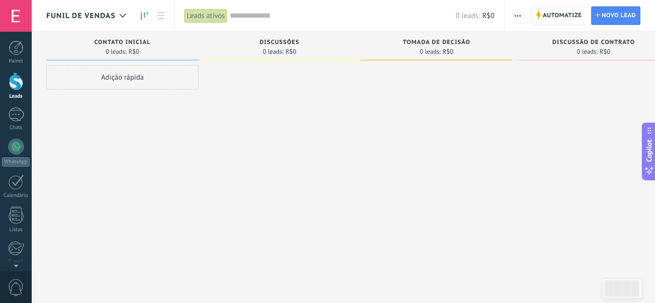
click at [518, 11] on span "button" at bounding box center [518, 15] width 6 height 19
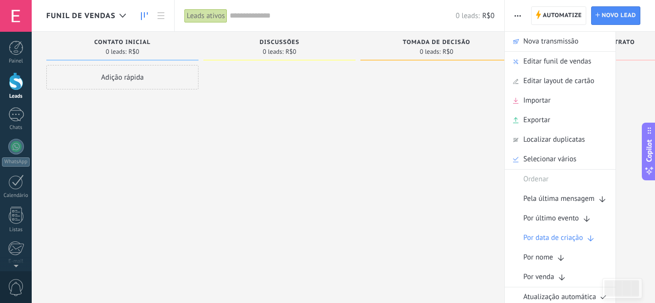
click at [334, 146] on div at bounding box center [279, 152] width 152 height 175
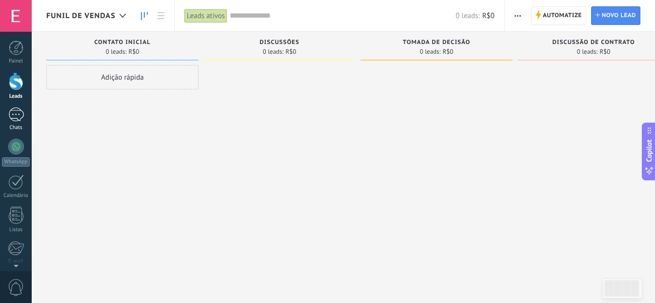
click at [18, 123] on link "Chats" at bounding box center [16, 118] width 32 height 23
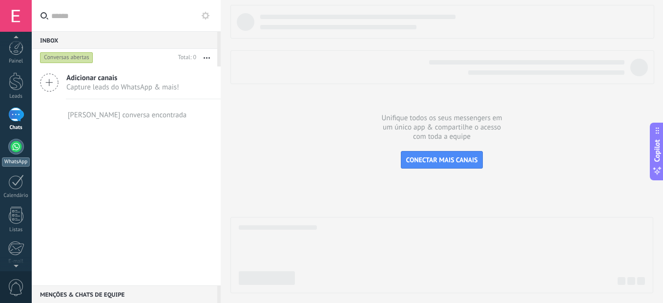
scroll to position [51, 0]
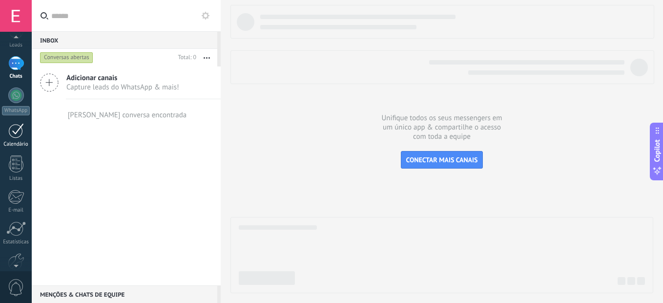
click at [21, 133] on div at bounding box center [16, 130] width 16 height 15
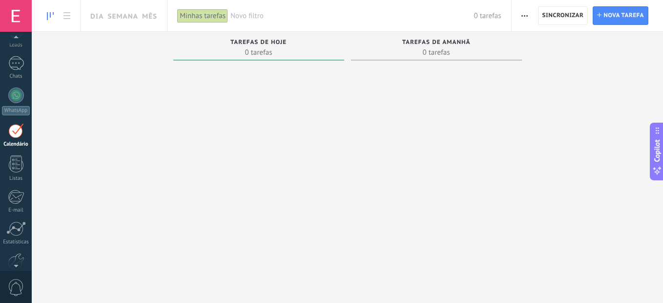
scroll to position [28, 0]
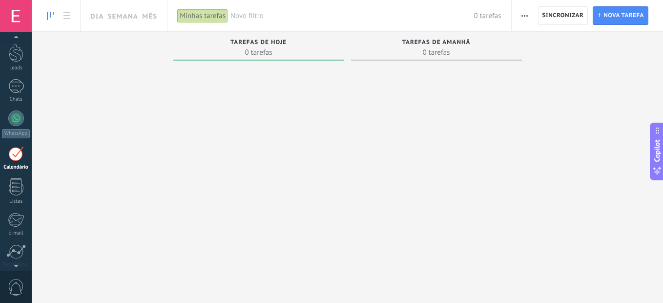
click at [28, 164] on div "Calendário" at bounding box center [16, 167] width 28 height 6
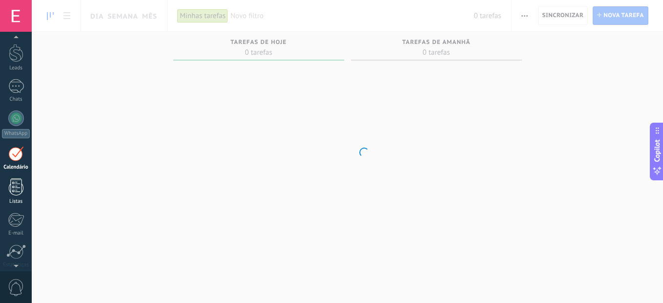
click at [14, 186] on div at bounding box center [16, 186] width 15 height 17
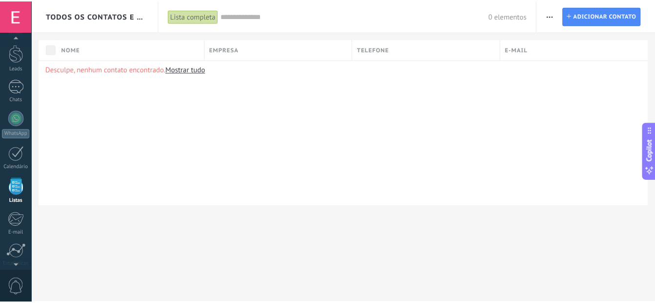
scroll to position [61, 0]
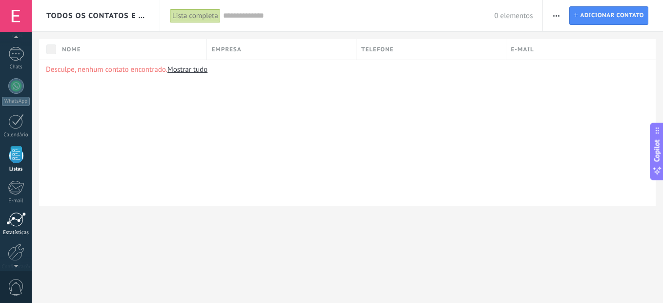
click at [23, 225] on div at bounding box center [16, 219] width 20 height 15
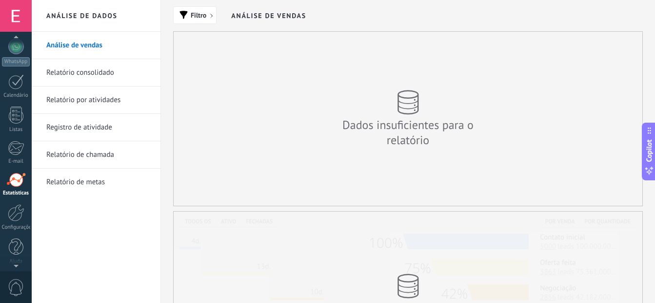
click at [16, 266] on div "© 2025 Todos direitos reservados | Termos de uso Fale Conosco Auto Claro Escuro…" at bounding box center [16, 151] width 32 height 303
click at [15, 259] on div "Ajuda" at bounding box center [16, 258] width 28 height 6
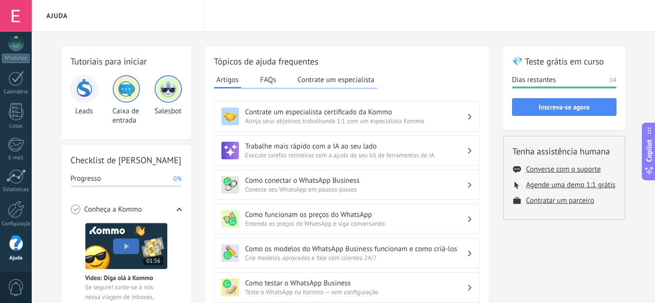
click at [77, 100] on div at bounding box center [84, 88] width 27 height 27
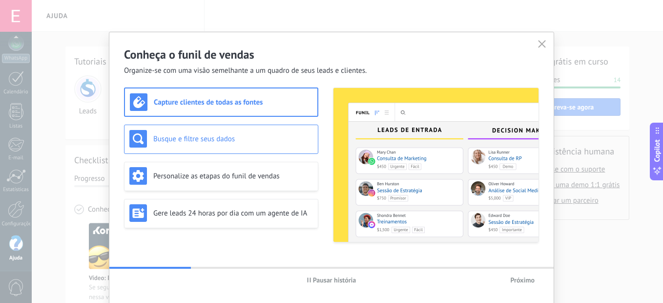
click at [182, 139] on h3 "Busque e filtre seus dados" at bounding box center [233, 138] width 160 height 9
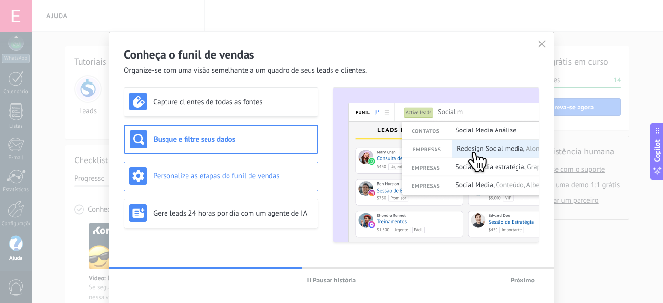
click at [180, 178] on h3 "Personalize as etapas do funil de vendas" at bounding box center [233, 175] width 160 height 9
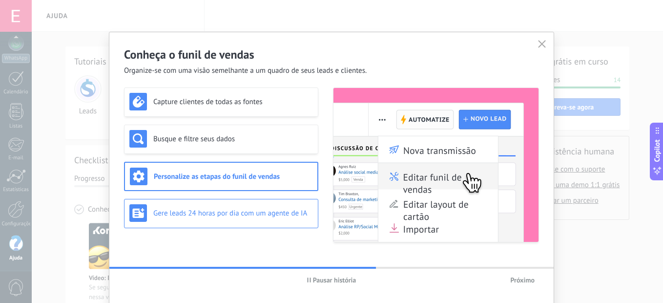
click at [192, 213] on h3 "Gere leads 24 horas por dia com um agente de IA" at bounding box center [233, 212] width 160 height 9
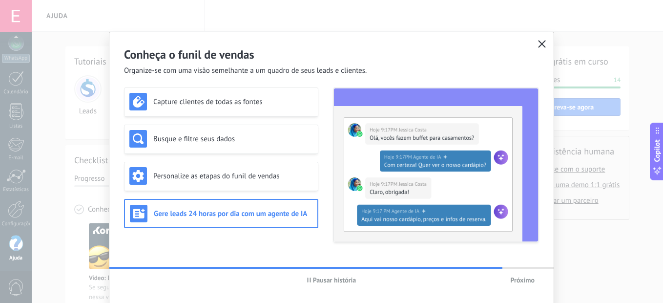
click at [540, 42] on icon "button" at bounding box center [542, 44] width 8 height 8
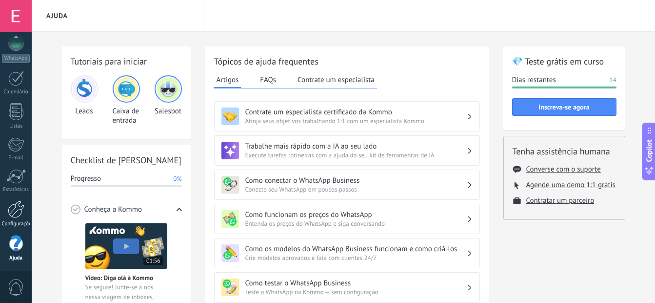
click at [11, 213] on div at bounding box center [16, 209] width 17 height 17
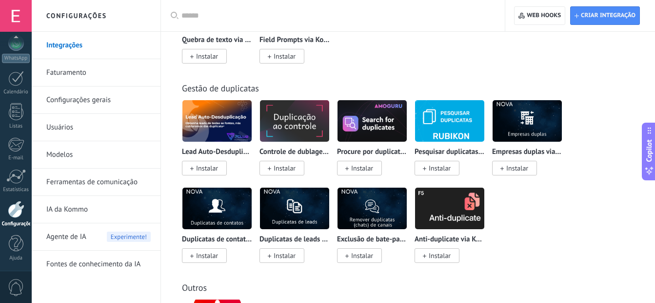
scroll to position [4616, 0]
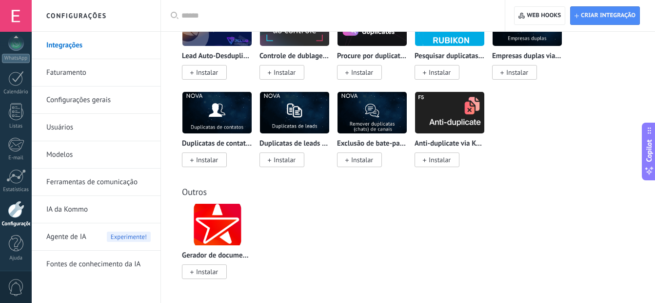
click at [67, 92] on link "Configurações gerais" at bounding box center [98, 99] width 104 height 27
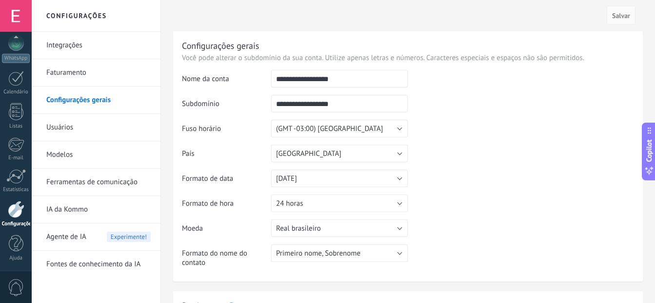
click at [70, 122] on link "Usuários" at bounding box center [98, 127] width 104 height 27
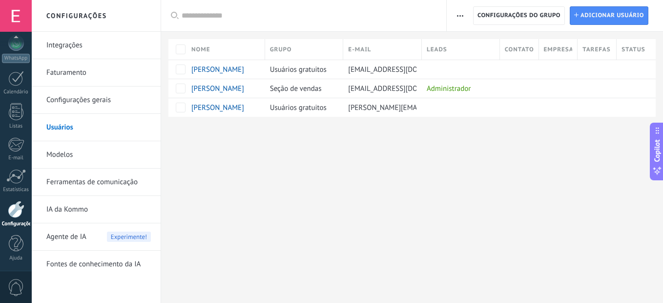
click at [77, 183] on link "Ferramentas de comunicação" at bounding box center [98, 181] width 104 height 27
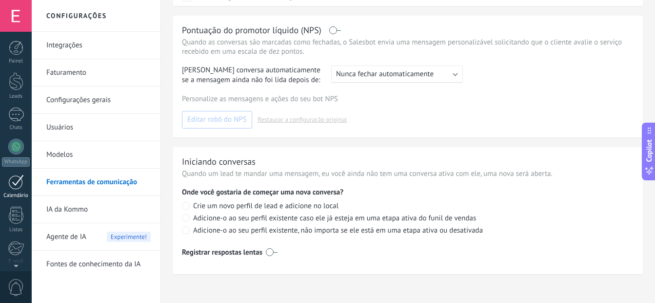
scroll to position [103, 0]
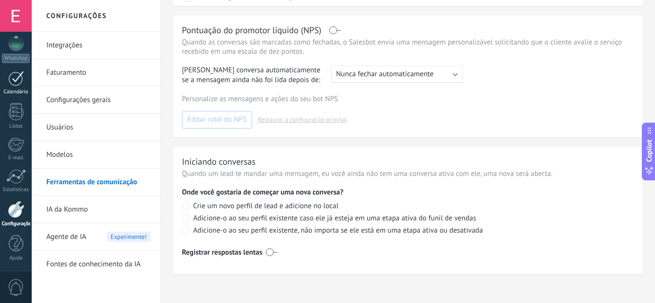
click at [14, 90] on div "Calendário" at bounding box center [16, 92] width 28 height 6
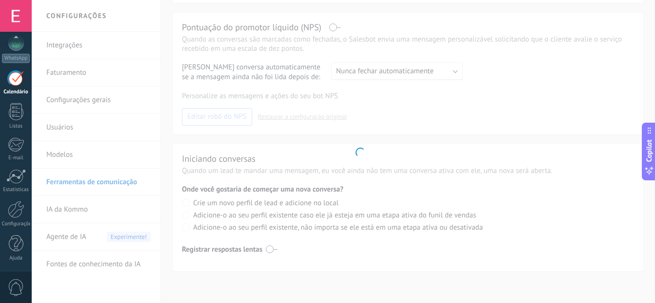
scroll to position [227, 0]
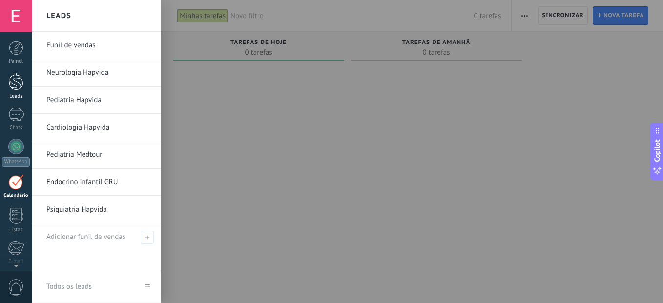
click at [15, 83] on div at bounding box center [16, 81] width 15 height 18
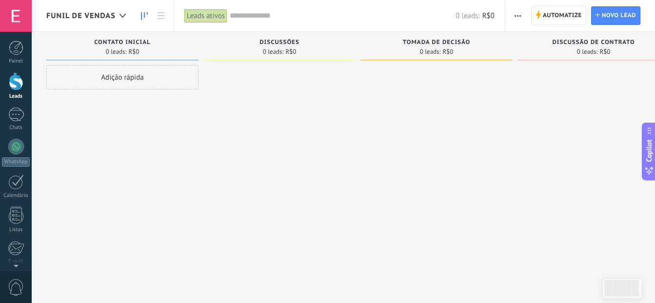
click at [510, 17] on div "Automatize Nova transmissão Editar funil de vendas Editar layout de cartão Impo…" at bounding box center [518, 15] width 17 height 19
click at [521, 16] on use "button" at bounding box center [518, 15] width 6 height 1
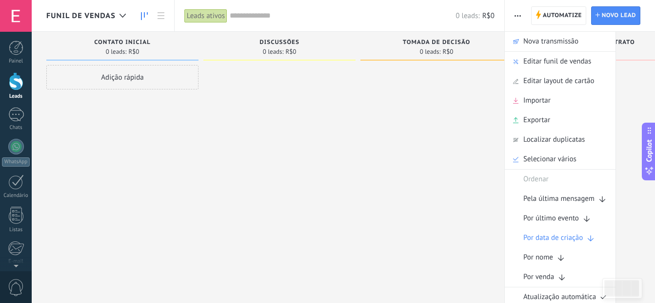
click at [344, 109] on div at bounding box center [279, 152] width 152 height 175
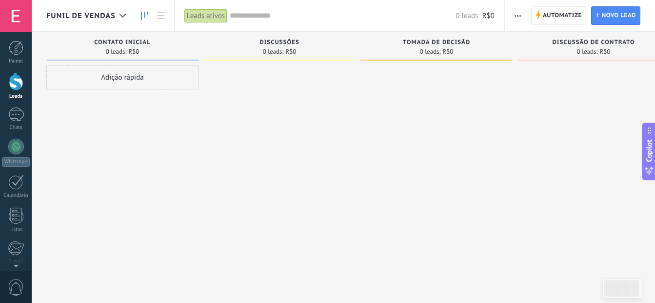
click at [98, 12] on span "Funil de vendas" at bounding box center [80, 15] width 69 height 9
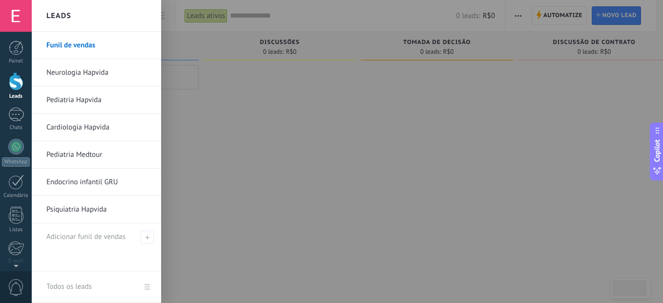
drag, startPoint x: 76, startPoint y: 42, endPoint x: 55, endPoint y: 41, distance: 21.5
click at [55, 41] on link "Funil de vendas" at bounding box center [98, 45] width 105 height 27
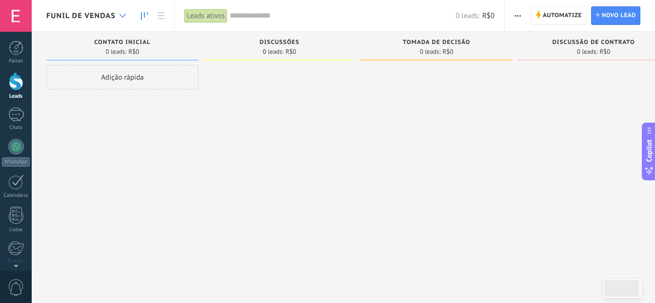
click at [117, 18] on div at bounding box center [123, 15] width 16 height 19
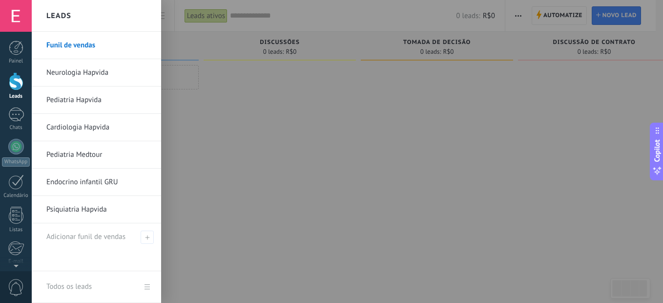
click at [152, 287] on link "Todos os leads" at bounding box center [96, 287] width 129 height 32
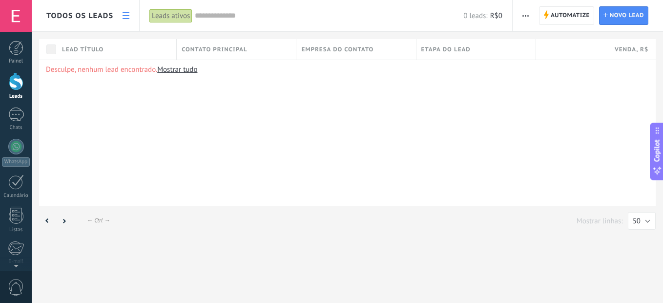
click at [183, 20] on div "Leads ativos" at bounding box center [170, 16] width 43 height 14
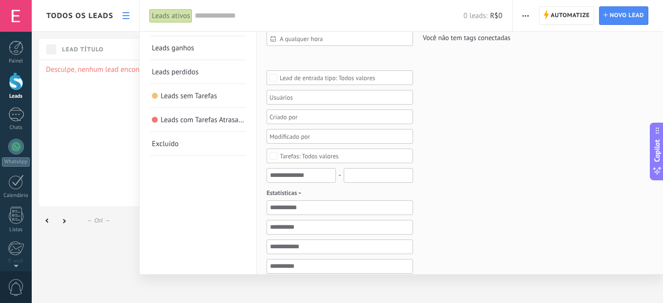
scroll to position [290, 0]
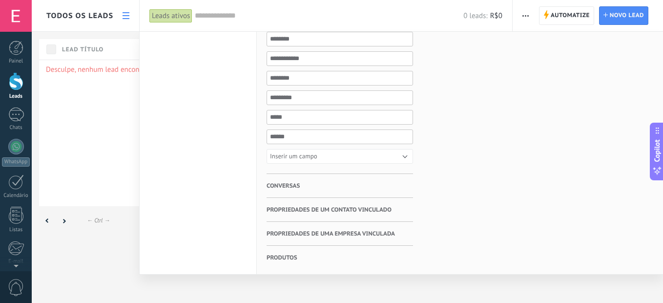
click at [110, 102] on div at bounding box center [331, 151] width 663 height 303
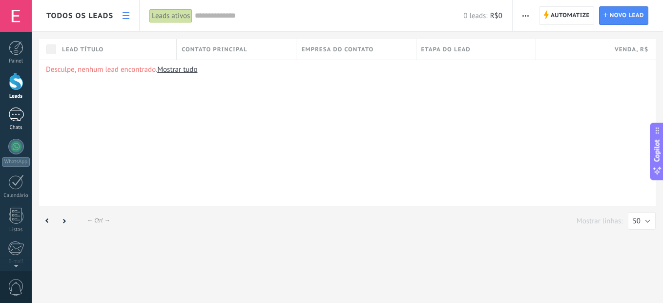
click at [17, 123] on link "Chats" at bounding box center [16, 118] width 32 height 23
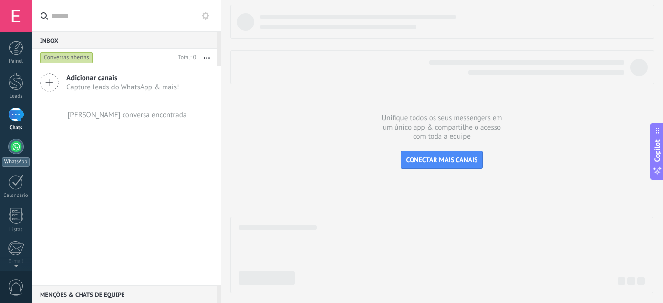
click at [19, 150] on div at bounding box center [16, 147] width 16 height 16
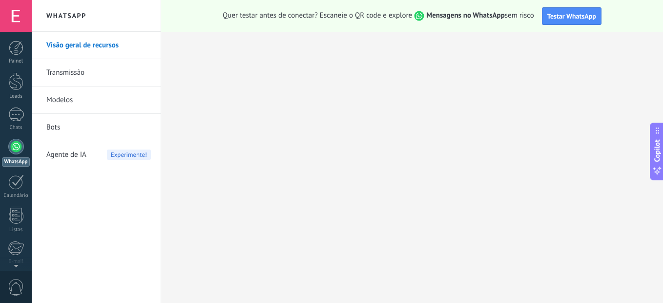
drag, startPoint x: 13, startPoint y: 92, endPoint x: 136, endPoint y: 132, distance: 129.3
click at [13, 92] on link "Leads" at bounding box center [16, 85] width 32 height 27
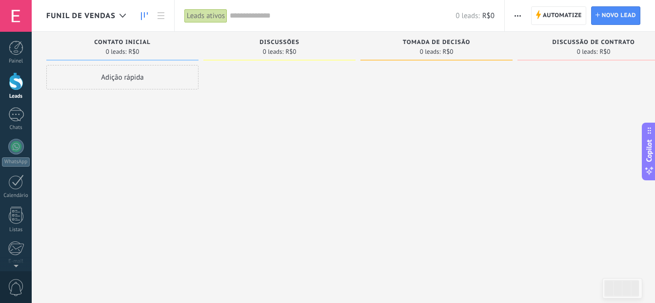
click at [218, 14] on div "Leads ativos" at bounding box center [205, 16] width 43 height 14
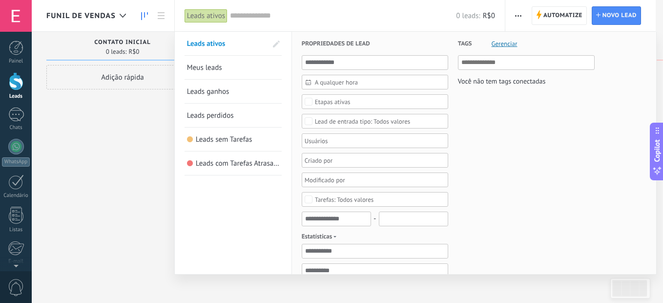
click at [207, 73] on link "Meus leads" at bounding box center [233, 67] width 92 height 23
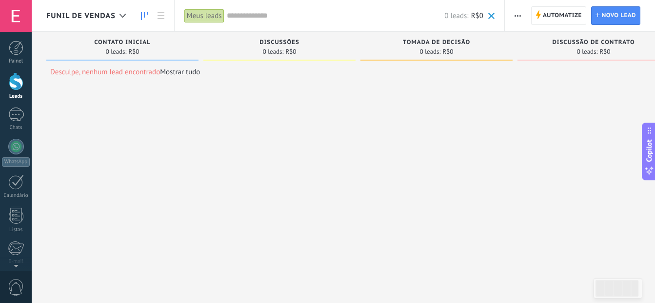
click at [518, 18] on span "button" at bounding box center [518, 15] width 6 height 19
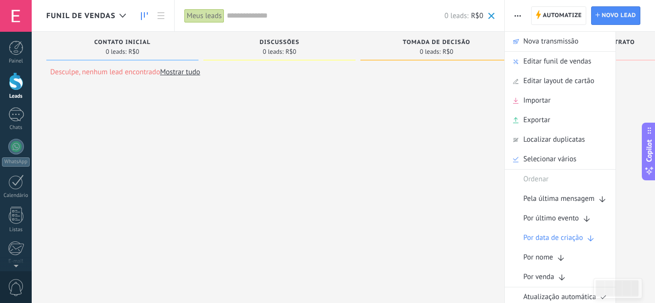
click at [429, 101] on div "Desculpe, nenhum lead encontrado Mostrar tudo Etapa de leads de entrada solicit…" at bounding box center [365, 163] width 638 height 263
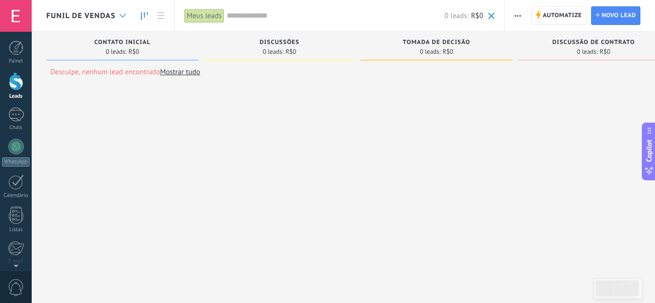
click at [122, 13] on div at bounding box center [123, 15] width 16 height 19
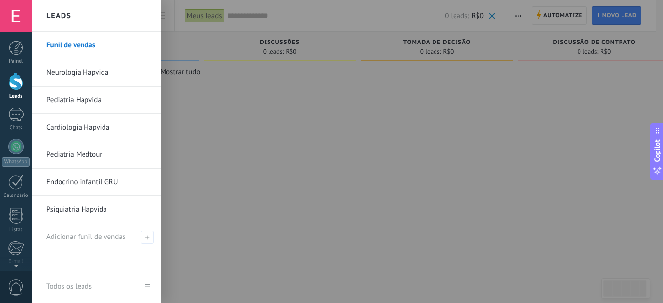
click at [281, 139] on div at bounding box center [363, 151] width 663 height 303
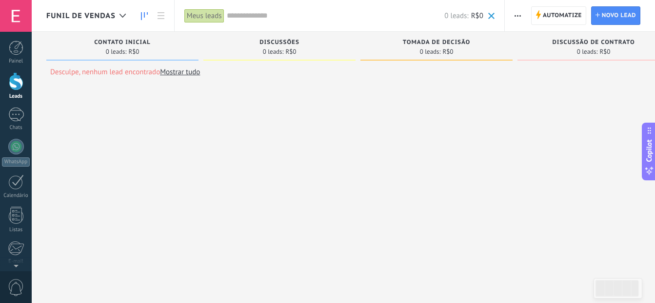
click at [212, 13] on div "Meus leads" at bounding box center [204, 16] width 40 height 14
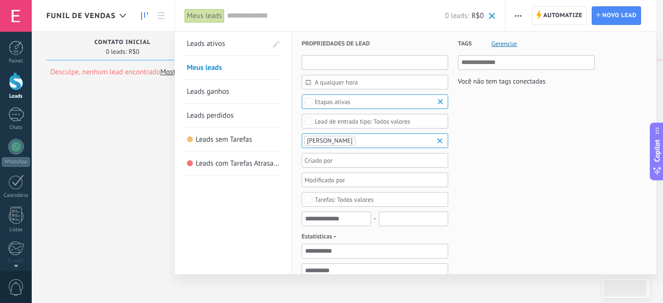
click at [353, 63] on input "text" at bounding box center [375, 62] width 146 height 15
click at [562, 134] on div "Tags Gerenciar Você não tem tags conectadas" at bounding box center [521, 299] width 146 height 534
click at [490, 61] on input "text" at bounding box center [526, 63] width 131 height 12
click at [497, 48] on h3 "Tags Gerenciar" at bounding box center [526, 43] width 137 height 23
click at [503, 36] on h3 "Tags Gerenciar" at bounding box center [526, 43] width 137 height 23
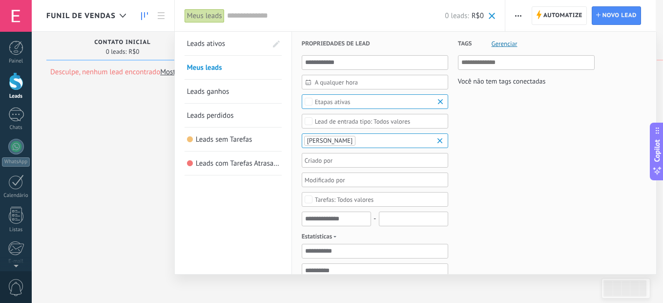
click at [503, 43] on span "Gerenciar" at bounding box center [504, 44] width 26 height 6
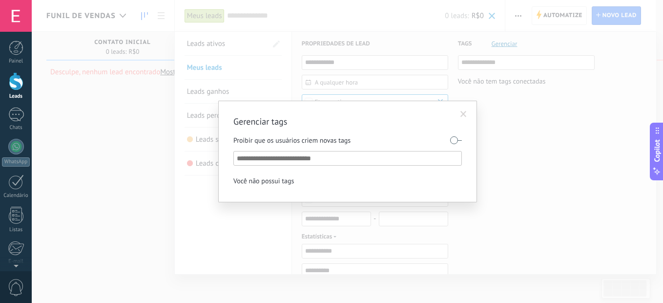
click at [282, 158] on input "text" at bounding box center [348, 158] width 223 height 12
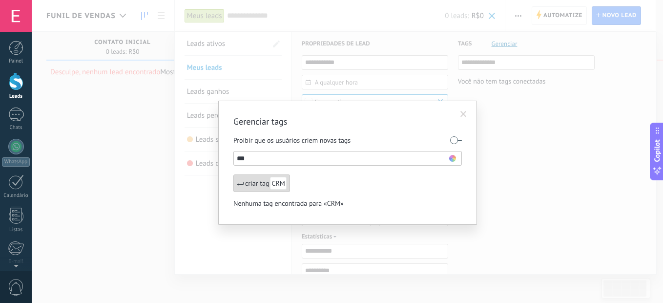
type input "***"
click at [276, 186] on span "CRM" at bounding box center [278, 183] width 16 height 13
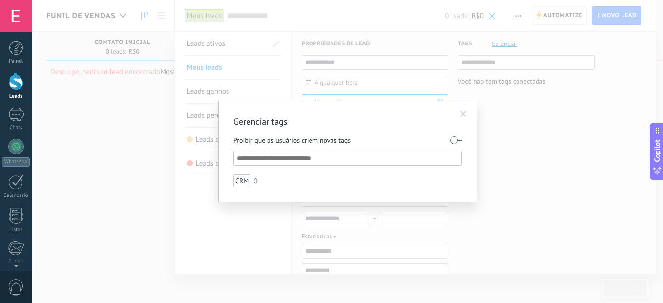
click at [268, 157] on input "text" at bounding box center [348, 158] width 223 height 12
type input "*"
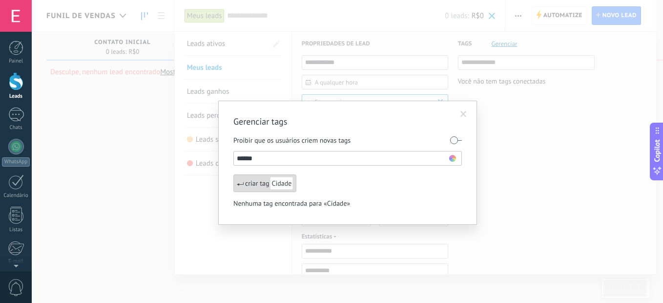
type input "******"
click at [281, 179] on span "Cidade" at bounding box center [281, 183] width 23 height 13
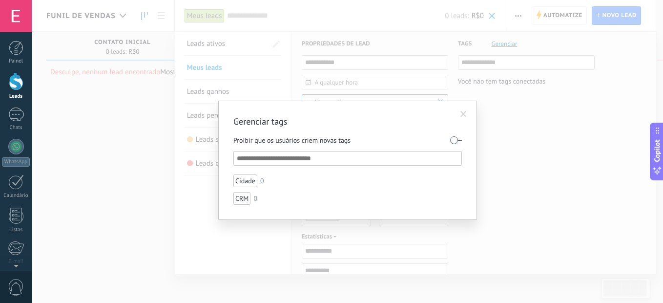
click at [460, 114] on span at bounding box center [463, 114] width 6 height 7
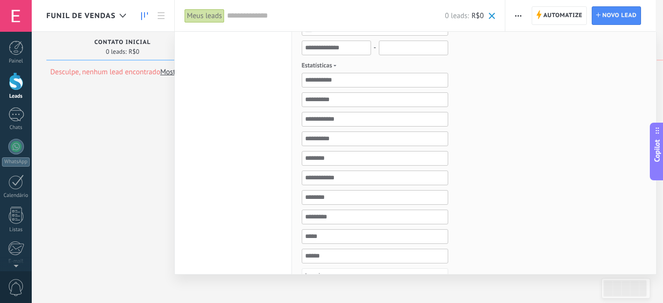
scroll to position [170, 0]
click at [326, 119] on input "text" at bounding box center [375, 119] width 146 height 15
click at [348, 76] on input "text" at bounding box center [375, 80] width 146 height 15
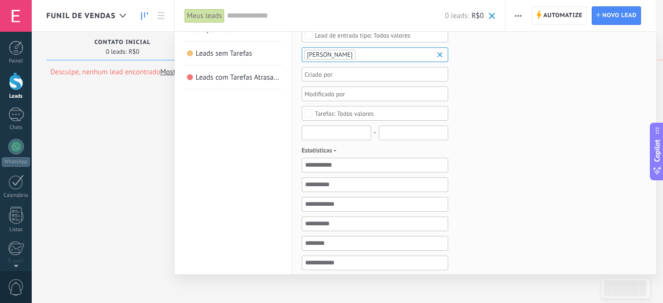
click at [331, 128] on input "text" at bounding box center [336, 132] width 69 height 15
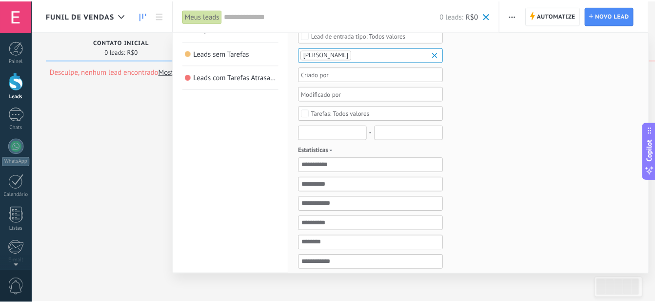
scroll to position [0, 0]
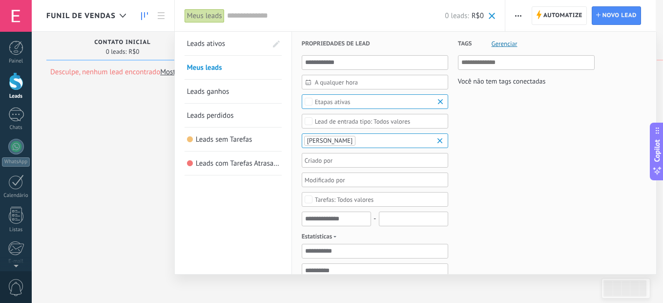
click at [417, 103] on span "Etapas ativas" at bounding box center [375, 101] width 121 height 7
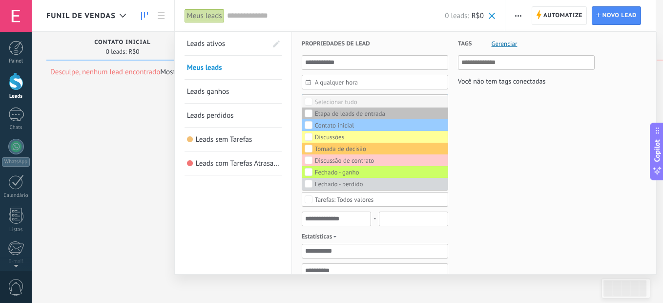
click at [395, 105] on label "Selecionar tudo" at bounding box center [374, 102] width 145 height 12
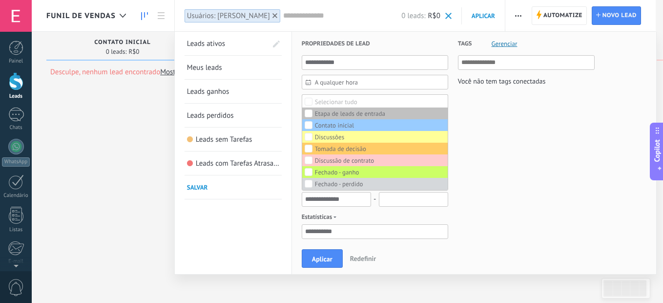
click at [520, 126] on div "Tags Gerenciar Você não tem tags conectadas" at bounding box center [521, 289] width 146 height 515
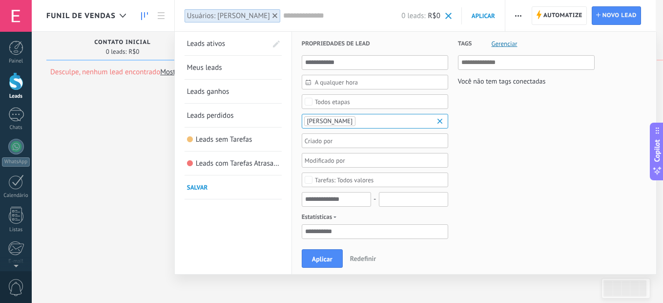
click at [436, 121] on b at bounding box center [441, 121] width 12 height 10
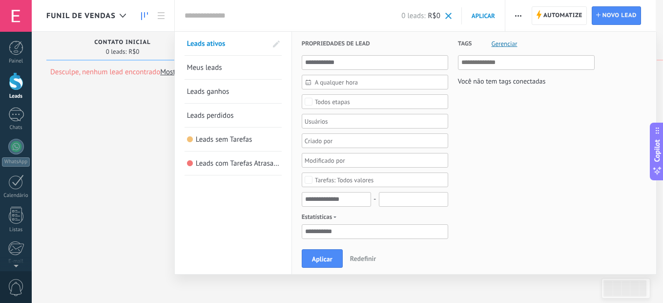
click at [520, 17] on div at bounding box center [331, 151] width 663 height 303
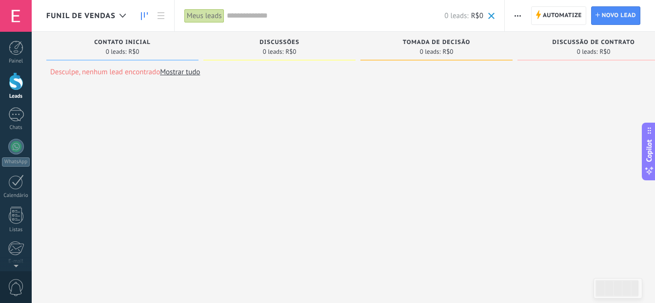
click at [523, 15] on button "button" at bounding box center [518, 15] width 14 height 19
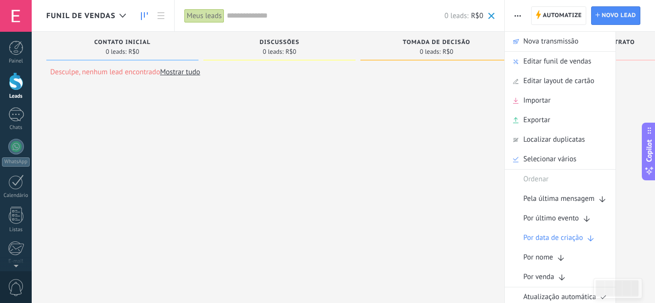
click at [267, 283] on div "Desculpe, nenhum lead encontrado Mostrar tudo Etapa de leads de entrada solicit…" at bounding box center [365, 163] width 638 height 263
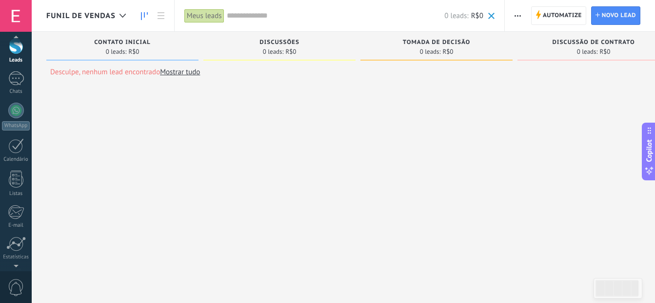
click at [18, 263] on div at bounding box center [16, 263] width 32 height 15
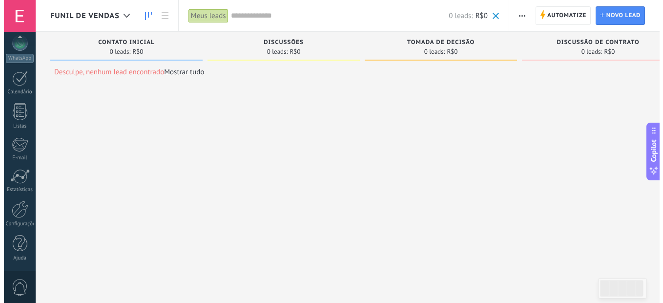
scroll to position [103, 0]
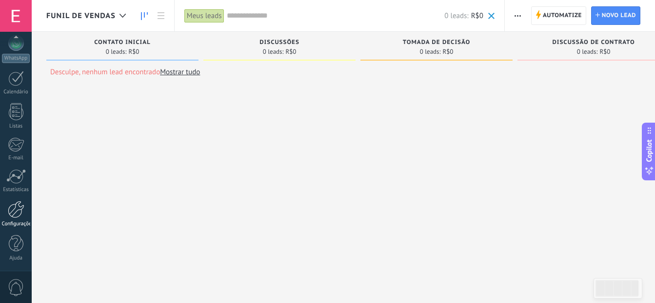
click at [16, 218] on link "Configurações" at bounding box center [16, 214] width 32 height 26
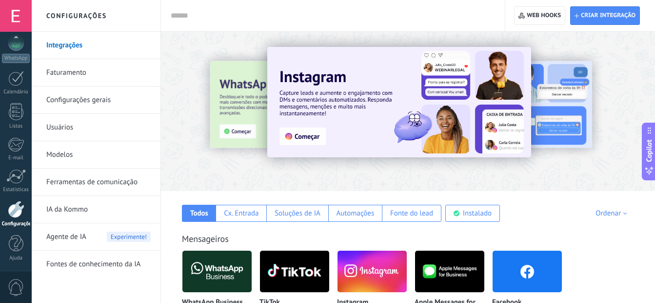
click at [57, 129] on link "Usuários" at bounding box center [98, 127] width 104 height 27
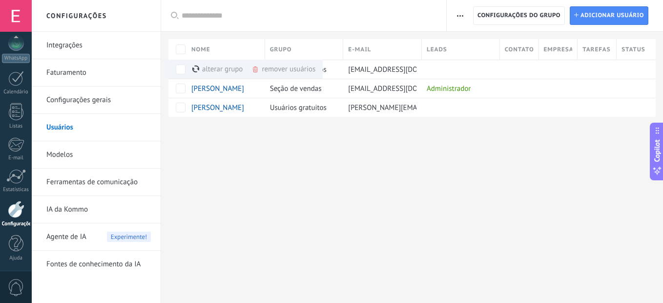
click at [453, 12] on button "button" at bounding box center [460, 15] width 14 height 19
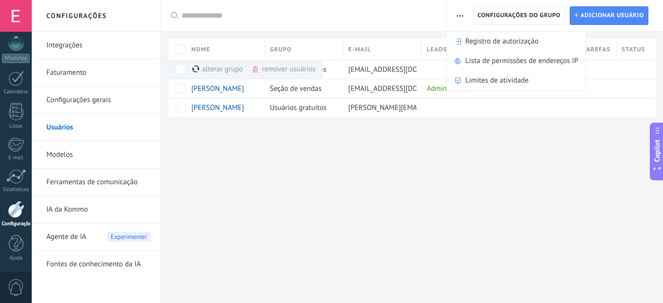
click at [427, 163] on div "Configurações Integrações Faturamento Configurações gerais Usuários Modelos Fer…" at bounding box center [347, 151] width 631 height 303
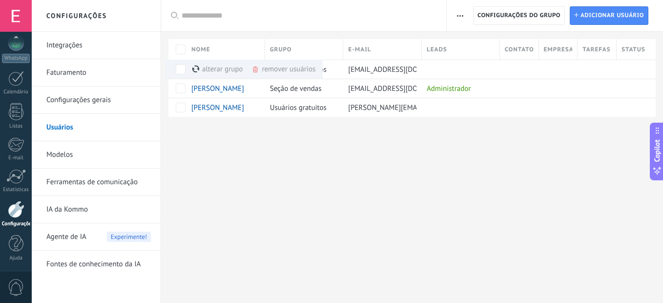
click at [361, 175] on div "Configurações Integrações Faturamento Configurações gerais Usuários Modelos Fer…" at bounding box center [347, 151] width 631 height 303
click at [222, 70] on div "alterar grupo mais" at bounding box center [234, 69] width 85 height 19
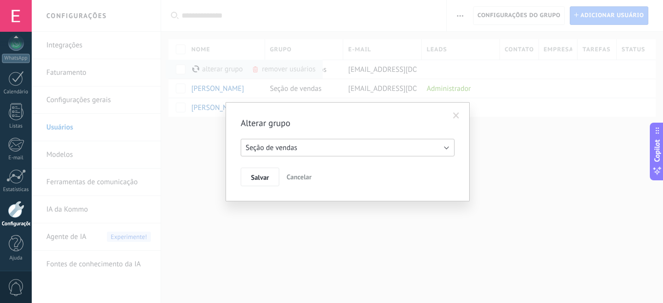
click at [279, 148] on span "Seção de vendas" at bounding box center [271, 147] width 52 height 9
click at [257, 177] on span "Salvar" at bounding box center [260, 177] width 18 height 7
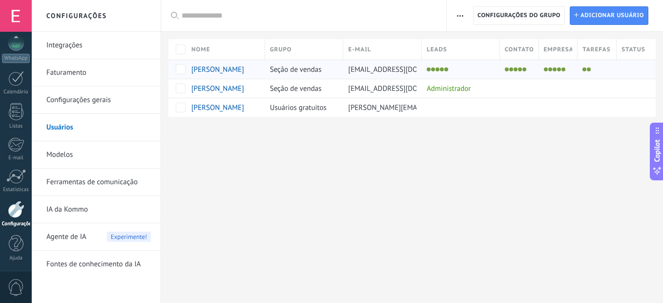
click at [428, 70] on li at bounding box center [428, 69] width 4 height 4
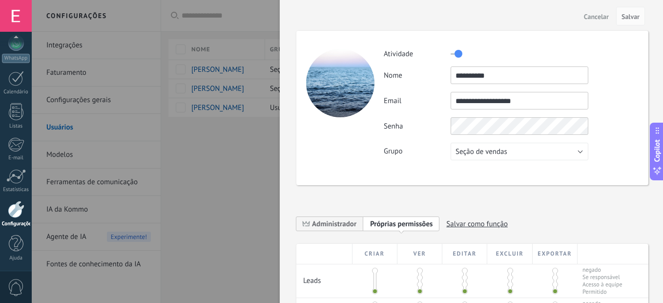
click at [246, 173] on div at bounding box center [331, 151] width 663 height 303
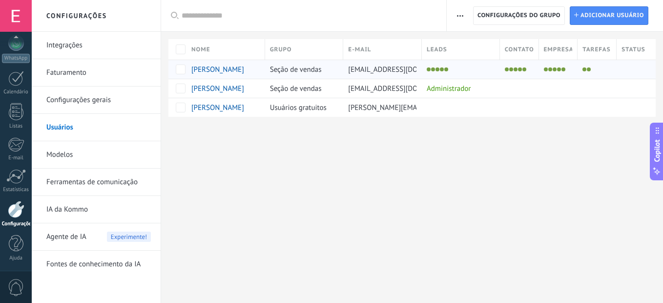
click at [443, 66] on div at bounding box center [458, 69] width 73 height 14
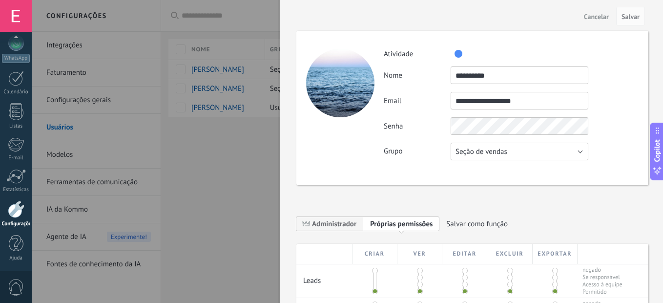
click at [492, 157] on button "Seção de vendas" at bounding box center [519, 151] width 138 height 18
click at [450, 143] on li "Seção de vendas" at bounding box center [516, 151] width 143 height 17
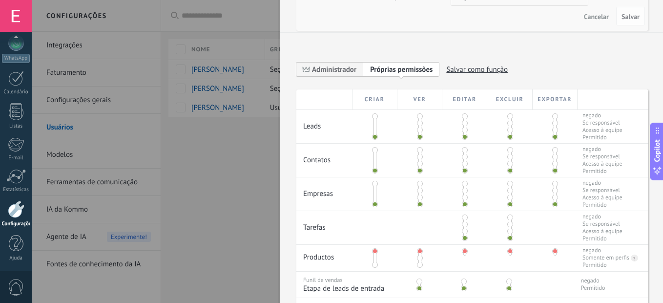
scroll to position [155, 0]
click at [329, 70] on span "Administrador" at bounding box center [334, 68] width 44 height 9
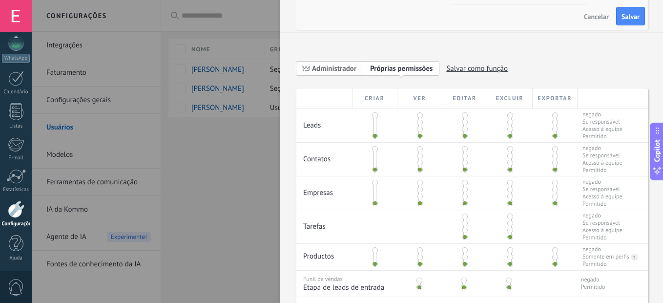
click at [344, 70] on span "Administrador" at bounding box center [334, 68] width 44 height 9
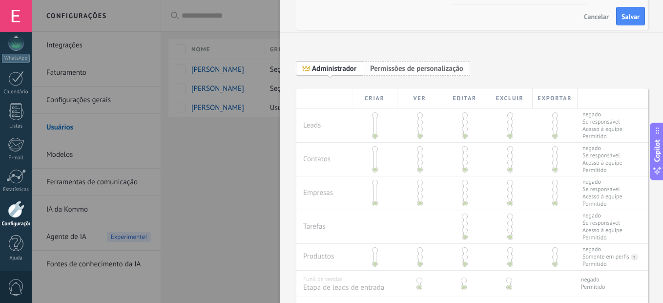
click at [391, 65] on span "Permissões de personalização" at bounding box center [416, 68] width 93 height 9
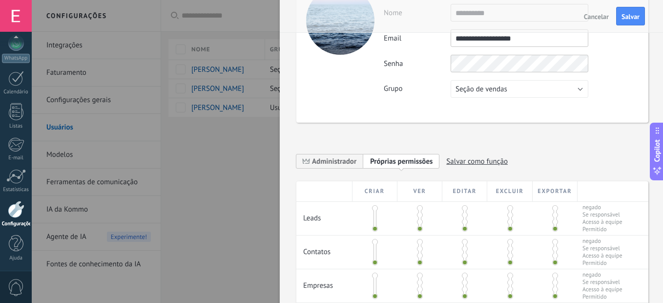
scroll to position [78, 0]
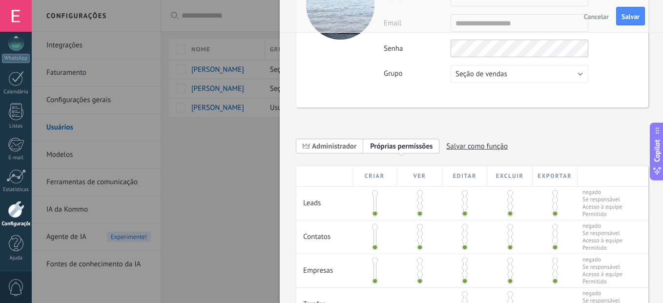
click at [341, 151] on span "Administrador" at bounding box center [329, 145] width 67 height 15
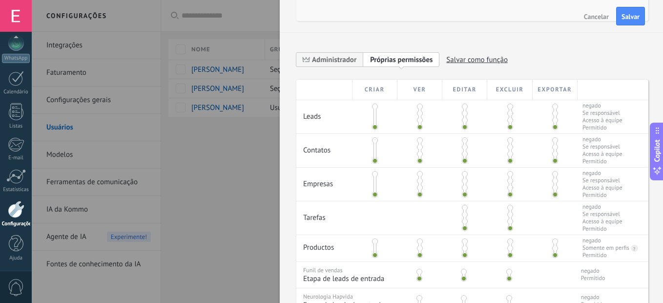
click at [371, 116] on div at bounding box center [374, 116] width 45 height 33
click at [338, 59] on span "Administrador" at bounding box center [334, 59] width 44 height 9
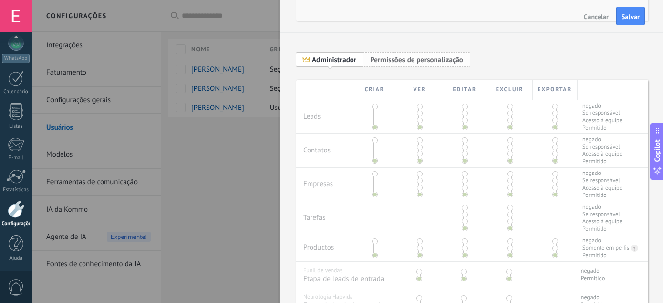
click at [388, 61] on span "Permissões de personalização" at bounding box center [416, 59] width 93 height 9
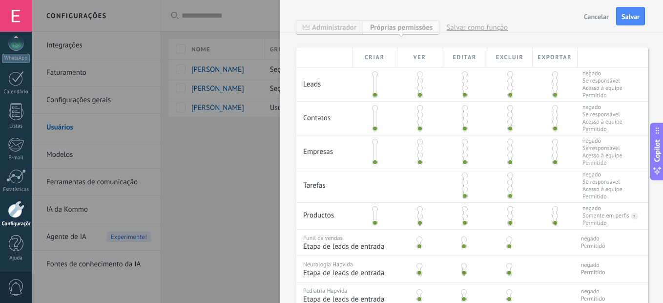
scroll to position [197, 0]
click at [347, 22] on div "Cancelar Salvar" at bounding box center [471, 16] width 383 height 33
click at [345, 27] on div "Cancelar Salvar" at bounding box center [471, 16] width 383 height 33
click at [383, 26] on div "Cancelar Salvar" at bounding box center [471, 16] width 383 height 33
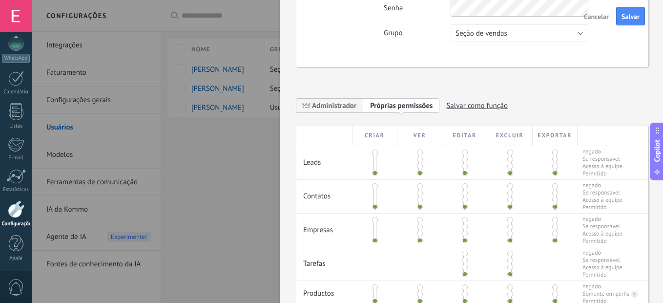
scroll to position [0, 0]
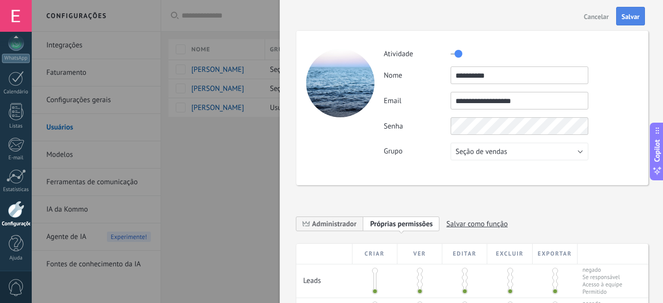
click at [628, 15] on span "Salvar" at bounding box center [630, 16] width 18 height 7
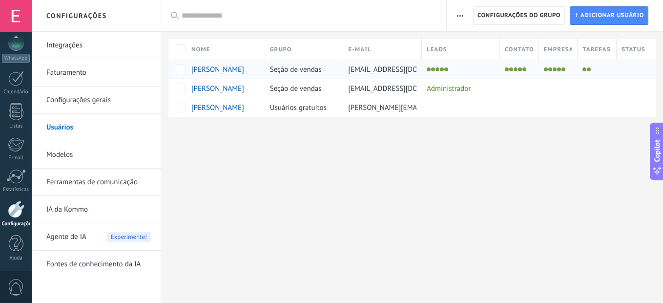
click at [424, 69] on div at bounding box center [458, 69] width 73 height 14
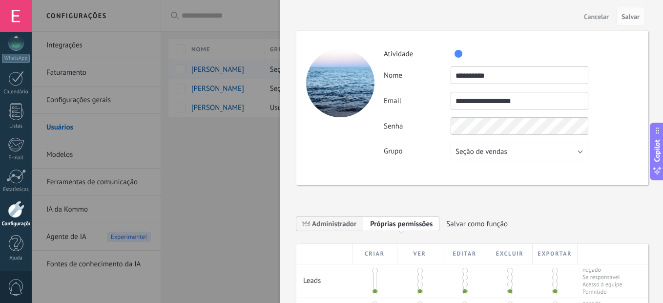
click at [424, 69] on body ".abccls-1,.abccls-2{fill-rule:evenodd}.abccls-2{fill:#fff} .abfcls-1{fill:none}…" at bounding box center [331, 151] width 663 height 303
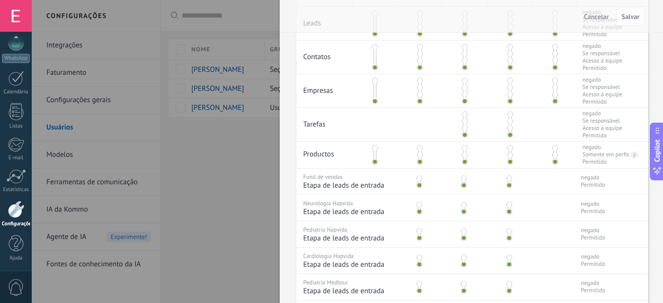
scroll to position [80, 0]
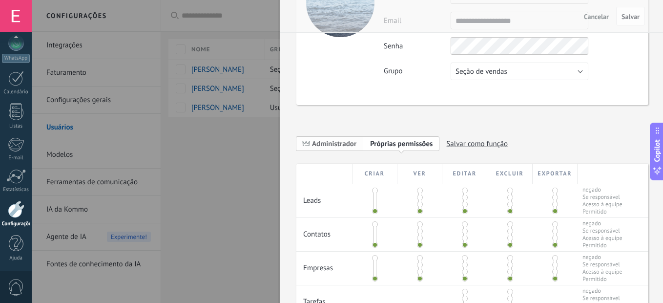
click at [325, 138] on span "Administrador" at bounding box center [329, 143] width 67 height 15
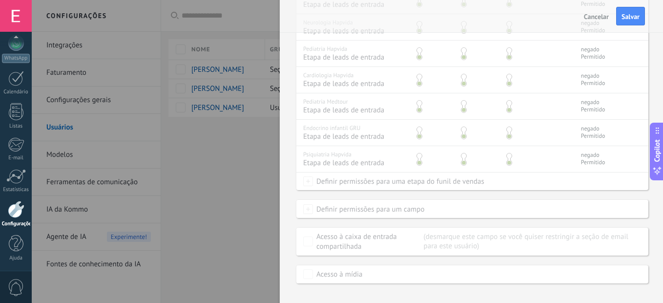
scroll to position [452, 0]
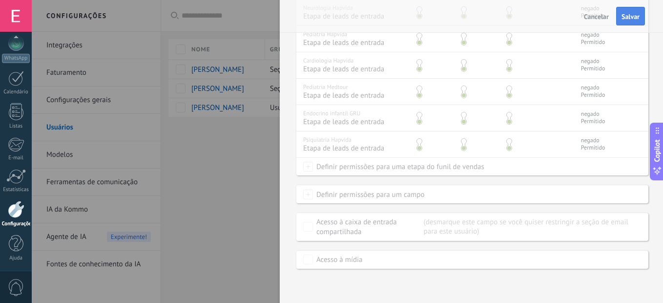
click at [634, 19] on span "Salvar" at bounding box center [630, 16] width 18 height 7
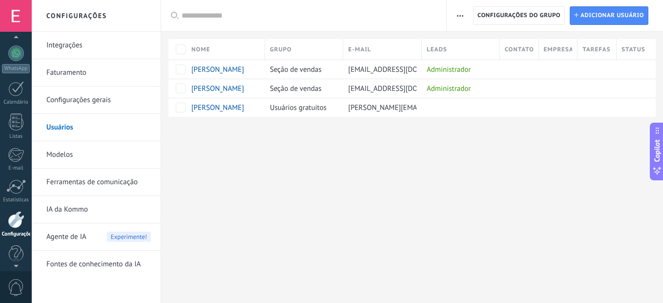
click at [22, 44] on div at bounding box center [16, 39] width 32 height 15
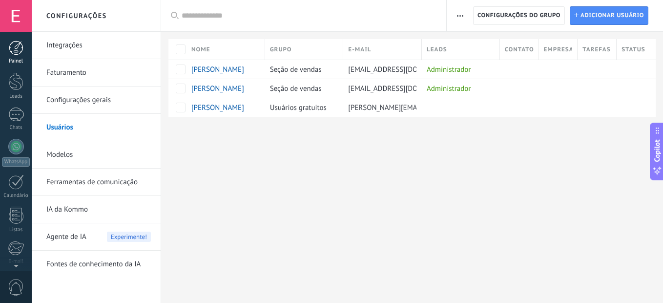
click at [15, 48] on div at bounding box center [16, 48] width 15 height 15
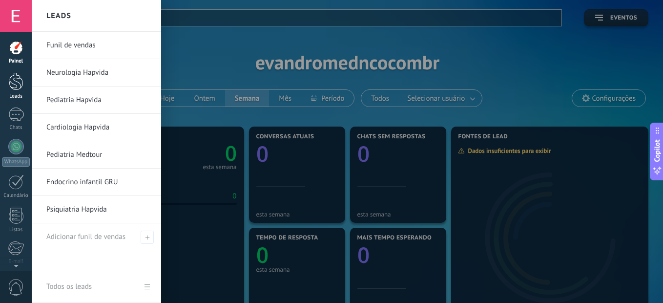
click at [11, 89] on div at bounding box center [16, 81] width 15 height 18
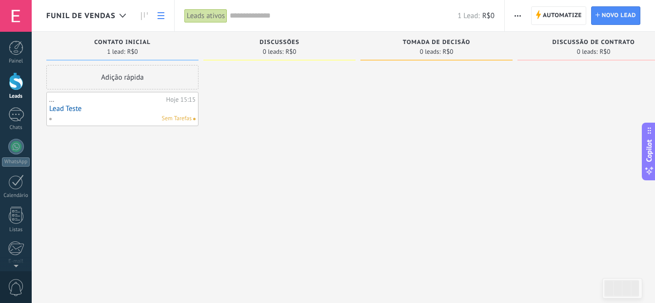
click at [161, 14] on icon at bounding box center [161, 15] width 7 height 7
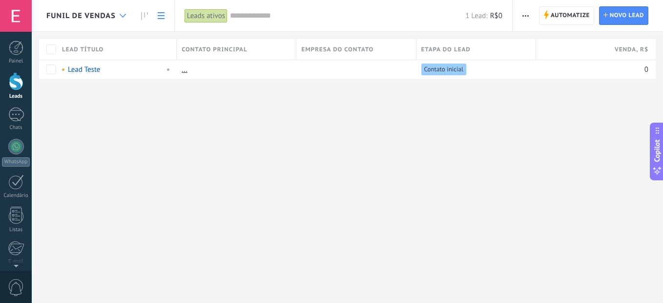
click at [120, 15] on icon at bounding box center [123, 16] width 6 height 4
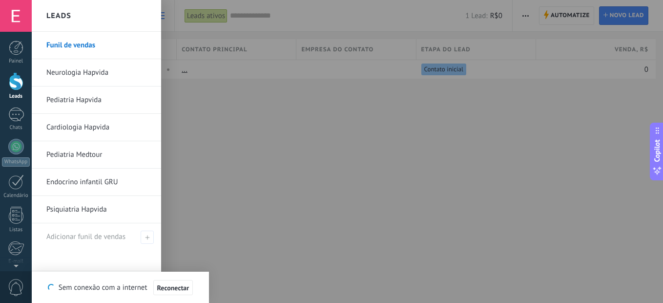
click at [201, 111] on div at bounding box center [363, 151] width 663 height 303
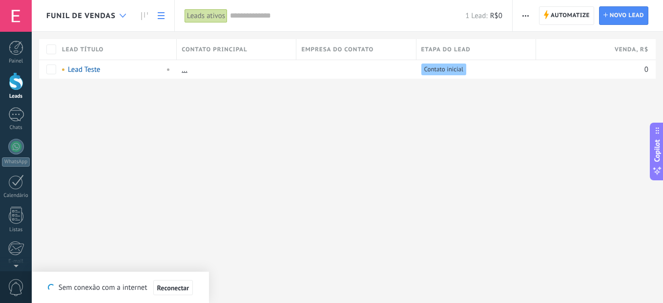
click at [117, 14] on div at bounding box center [123, 15] width 16 height 19
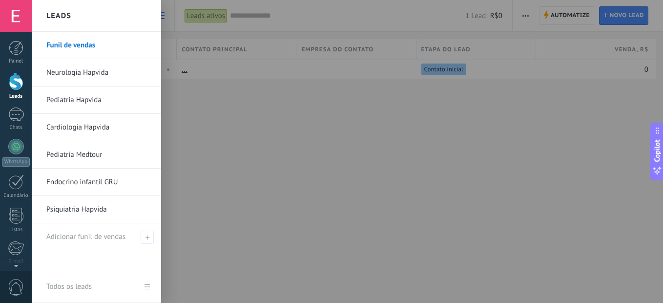
click at [95, 80] on link "Neurologia Hapvida" at bounding box center [98, 72] width 105 height 27
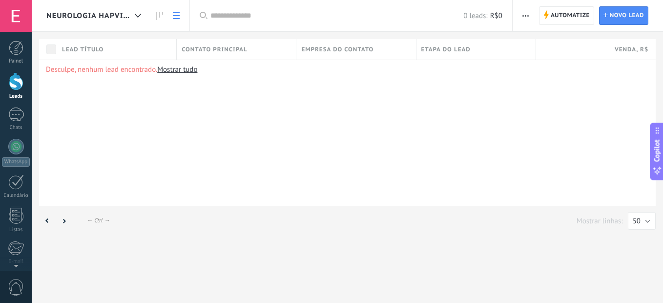
click at [121, 14] on span "Neurologia Hapvida" at bounding box center [88, 15] width 84 height 9
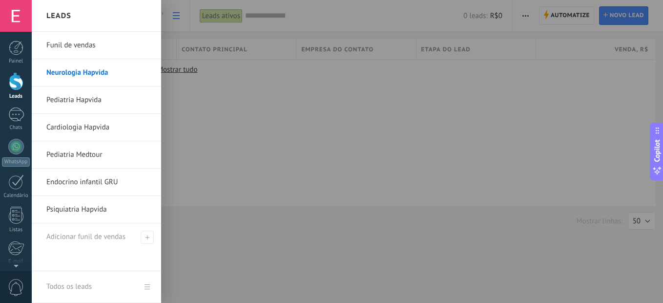
click at [67, 44] on link "Funil de vendas" at bounding box center [98, 45] width 105 height 27
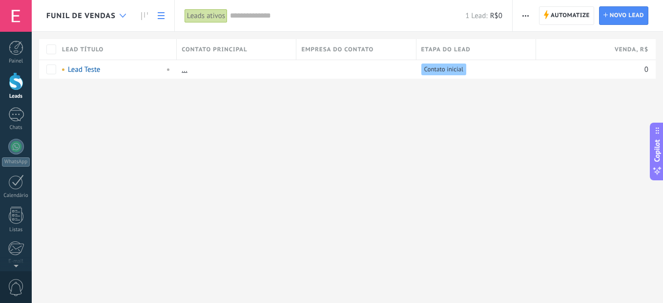
click at [125, 16] on icon at bounding box center [123, 16] width 6 height 4
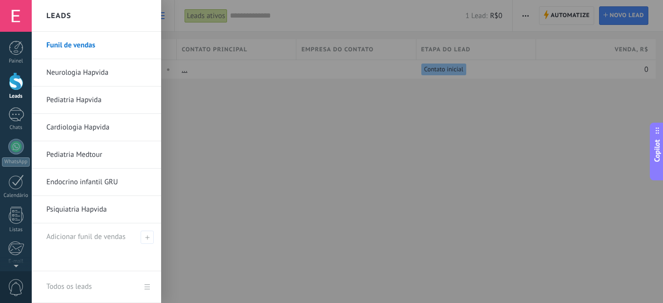
drag, startPoint x: 125, startPoint y: 16, endPoint x: 87, endPoint y: 51, distance: 52.1
click at [87, 51] on div "Leads Funil de vendas Neurologia Hapvida Pediatria Hapvida Cardiologia Hapvida …" at bounding box center [96, 151] width 129 height 303
drag, startPoint x: 87, startPoint y: 51, endPoint x: 87, endPoint y: 260, distance: 208.4
click at [87, 260] on div "Funil de vendas Neurologia Hapvida Pediatria Hapvida Cardiologia Hapvida Pediat…" at bounding box center [96, 151] width 129 height 239
click at [358, 219] on div at bounding box center [363, 151] width 663 height 303
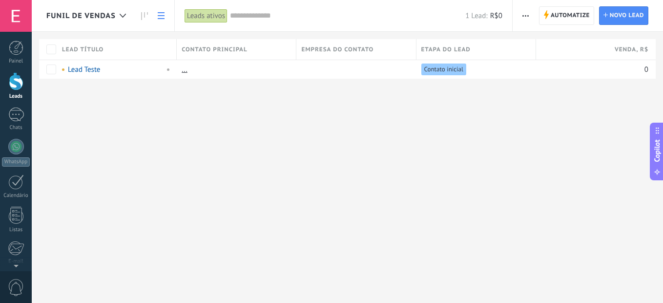
click at [530, 17] on button "button" at bounding box center [525, 15] width 14 height 19
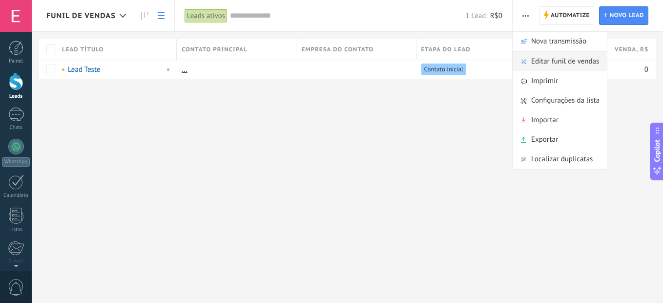
click at [545, 63] on span "Editar funil de vendas" at bounding box center [565, 62] width 68 height 20
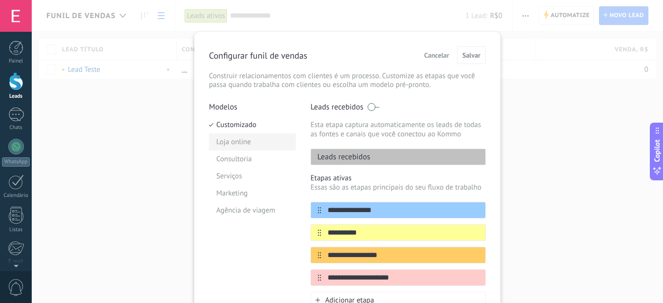
click at [250, 141] on li "Loja online" at bounding box center [252, 141] width 87 height 17
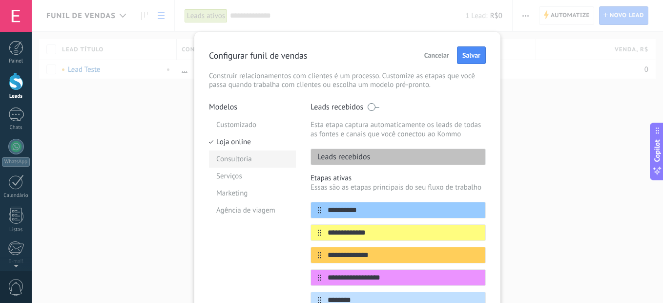
click at [228, 160] on li "Consultoria" at bounding box center [252, 158] width 87 height 17
click at [231, 175] on li "Serviços" at bounding box center [252, 175] width 87 height 17
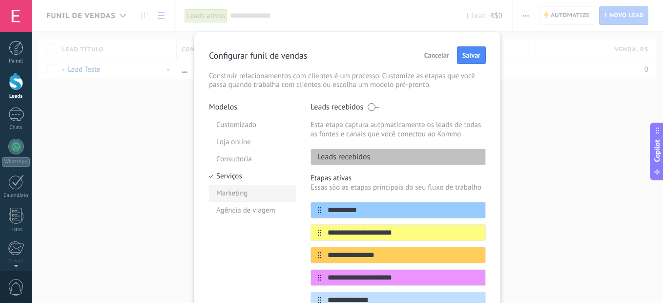
click at [245, 197] on li "Marketing" at bounding box center [252, 192] width 87 height 17
click at [350, 156] on p "Leads recebidos" at bounding box center [340, 157] width 59 height 10
click at [449, 59] on button "Cancelar" at bounding box center [437, 55] width 34 height 15
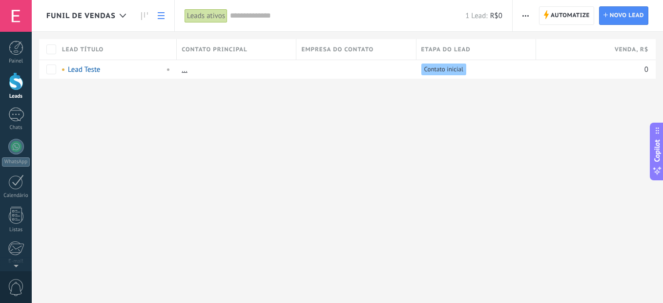
click at [522, 18] on span "button" at bounding box center [525, 15] width 6 height 19
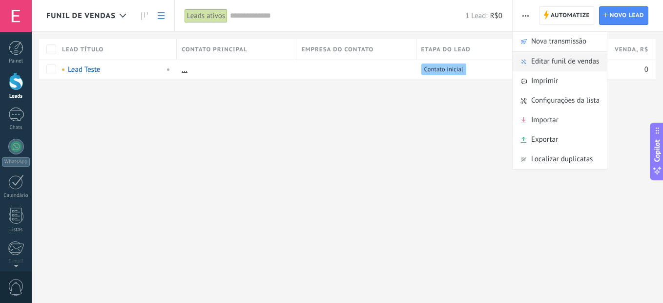
click at [573, 58] on span "Editar funil de vendas" at bounding box center [565, 62] width 68 height 20
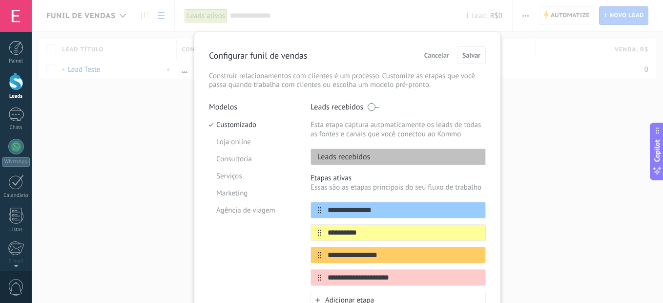
click at [442, 52] on span "Cancelar" at bounding box center [436, 55] width 25 height 7
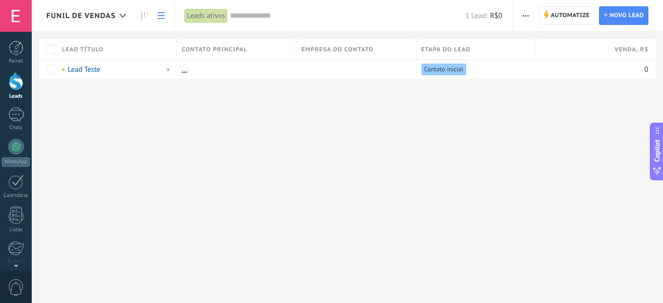
click at [529, 15] on button "button" at bounding box center [525, 15] width 14 height 19
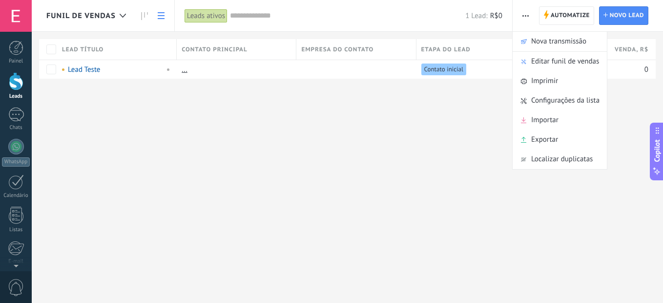
drag, startPoint x: 542, startPoint y: 101, endPoint x: 355, endPoint y: 120, distance: 187.3
click at [355, 120] on div "Funil de vendas Automatize Nova transmissão Editar funil de vendas Imprimir Con…" at bounding box center [347, 151] width 631 height 303
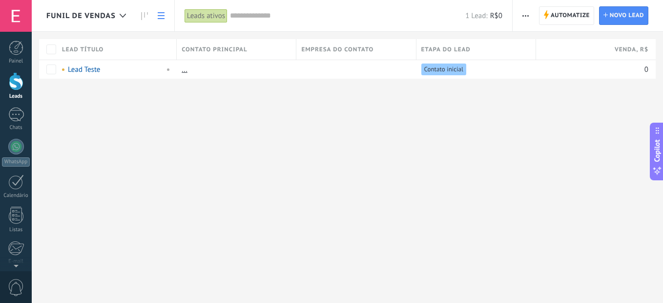
click at [163, 19] on use at bounding box center [161, 15] width 7 height 7
click at [119, 14] on div at bounding box center [123, 15] width 16 height 19
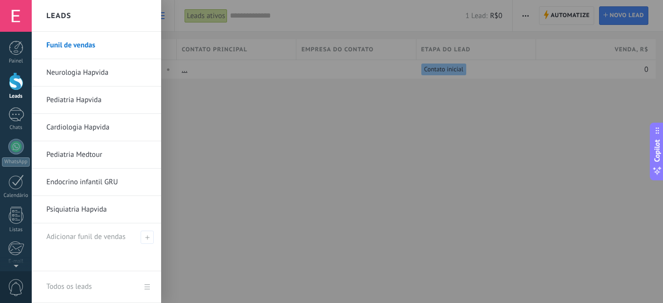
click at [90, 208] on link "Psiquiatria Hapvida" at bounding box center [98, 209] width 105 height 27
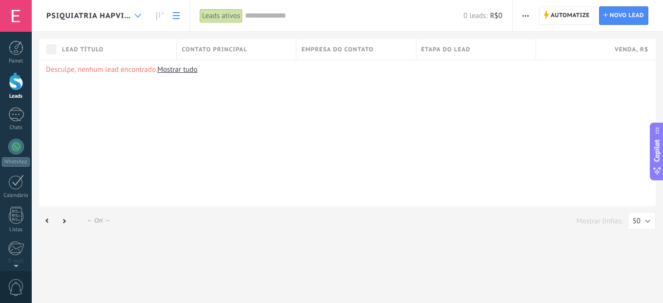
click at [136, 12] on div at bounding box center [138, 15] width 16 height 19
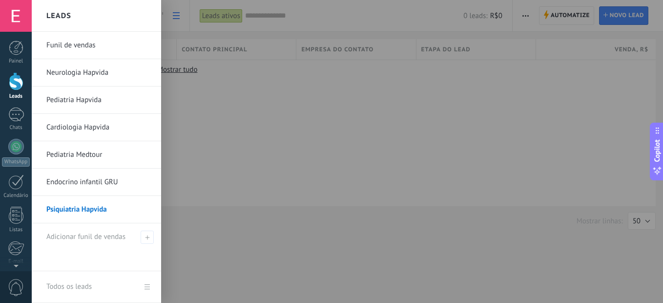
click at [72, 40] on link "Funil de vendas" at bounding box center [98, 45] width 105 height 27
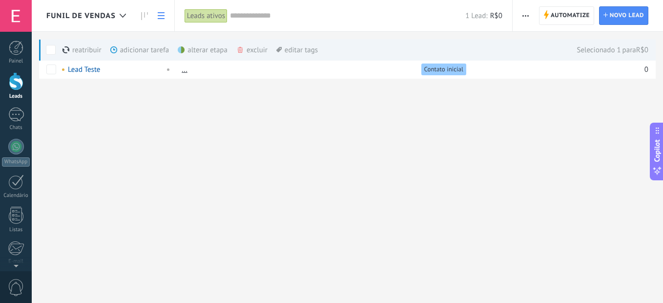
click at [249, 51] on div "excluir mais" at bounding box center [269, 49] width 66 height 21
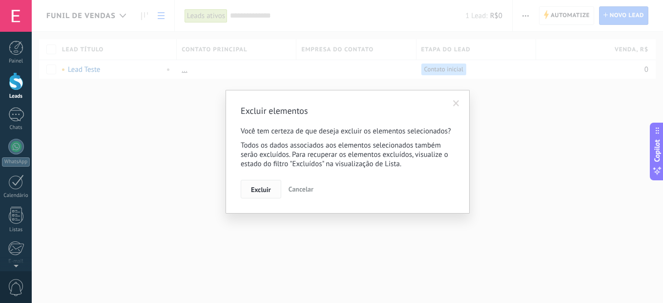
click at [268, 190] on span "Excluir" at bounding box center [261, 189] width 20 height 7
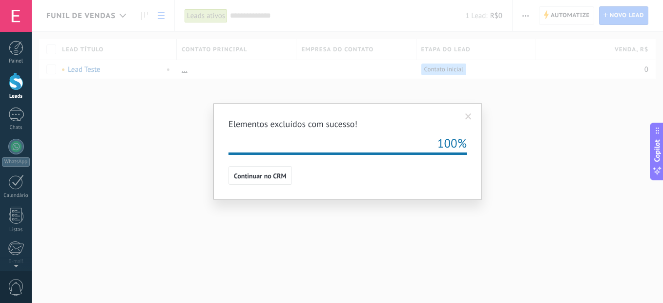
click at [120, 15] on div "Elementos excluídos com sucesso! 100% Continuar no CRM" at bounding box center [347, 151] width 631 height 303
click at [274, 181] on button "Continuar no CRM" at bounding box center [259, 175] width 63 height 19
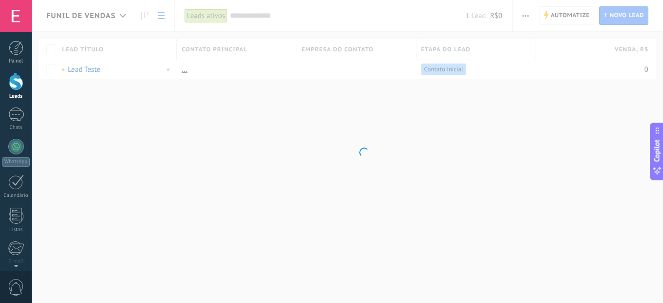
click at [122, 17] on body ".abccls-1,.abccls-2{fill-rule:evenodd}.abccls-2{fill:#fff} .abfcls-1{fill:none}…" at bounding box center [331, 151] width 663 height 303
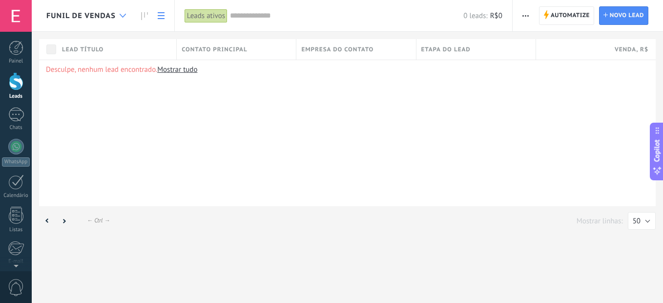
click at [122, 15] on icon at bounding box center [123, 16] width 6 height 4
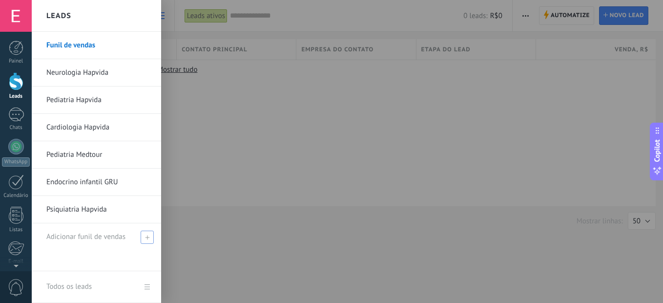
click at [84, 231] on div "Adicionar funil de vendas" at bounding box center [98, 236] width 105 height 27
click at [147, 287] on link "Todos os leads" at bounding box center [96, 287] width 129 height 32
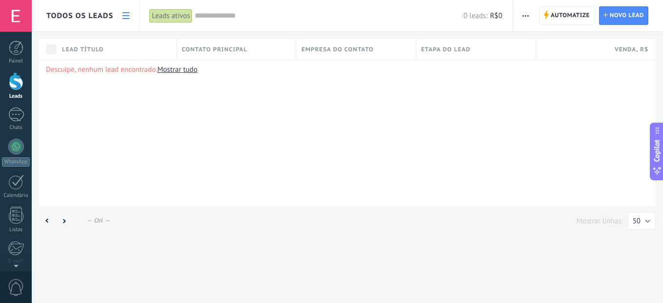
click at [533, 15] on div "Automatize Nova transmissão Imprimir Importar Exportar Localizar duplicatas" at bounding box center [525, 15] width 17 height 19
click at [519, 19] on button "button" at bounding box center [525, 15] width 14 height 19
click at [535, 42] on span "Nova transmissão" at bounding box center [558, 42] width 55 height 20
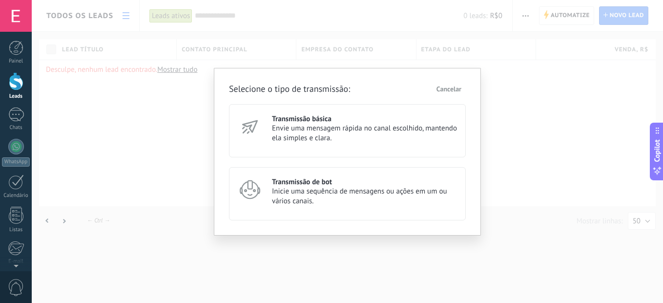
click at [441, 87] on span "Cancelar" at bounding box center [448, 88] width 25 height 7
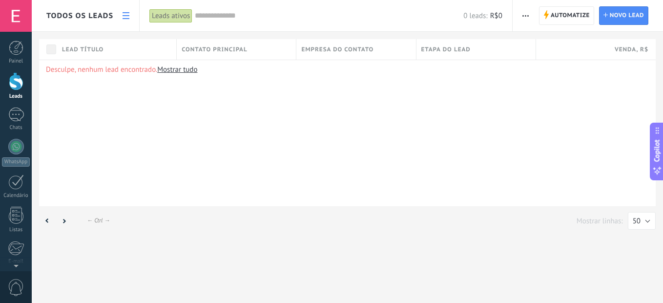
click at [529, 18] on button "button" at bounding box center [525, 15] width 14 height 19
click at [371, 97] on div "Desculpe, nenhum lead encontrado. Mostrar tudo" at bounding box center [347, 133] width 616 height 146
click at [116, 15] on div "Todos os leads" at bounding box center [85, 15] width 107 height 31
click at [117, 15] on div "Todos os leads" at bounding box center [85, 15] width 107 height 31
click at [124, 16] on use at bounding box center [125, 15] width 7 height 7
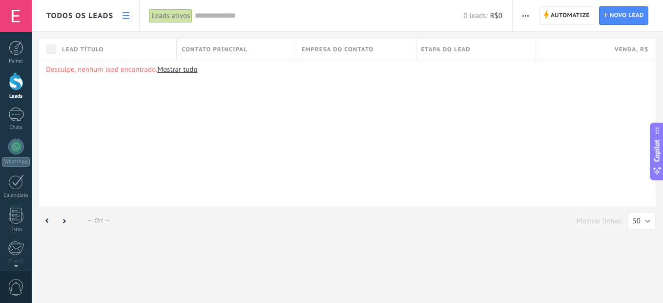
click at [124, 15] on use at bounding box center [125, 15] width 7 height 7
click at [93, 12] on span "Todos os leads" at bounding box center [79, 15] width 67 height 9
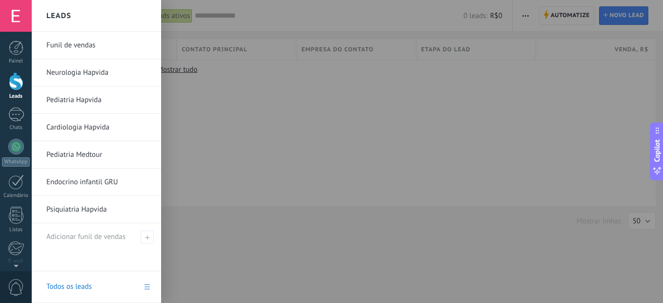
click at [80, 81] on link "Neurologia Hapvida" at bounding box center [98, 72] width 105 height 27
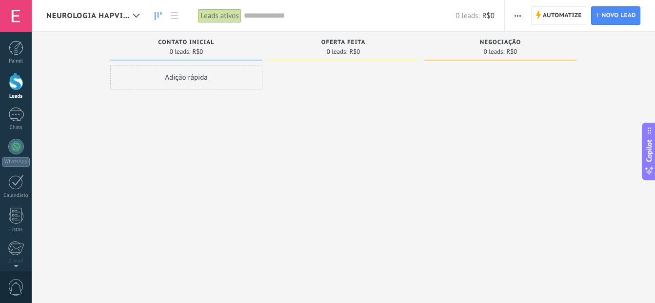
click at [223, 15] on div "Leads ativos" at bounding box center [219, 16] width 43 height 14
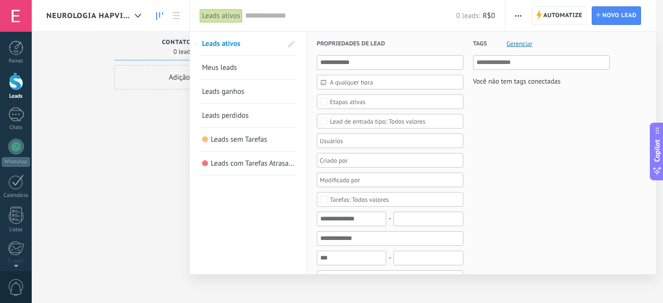
click at [223, 16] on div "Leads ativos" at bounding box center [221, 16] width 43 height 14
click at [522, 14] on div at bounding box center [331, 151] width 663 height 303
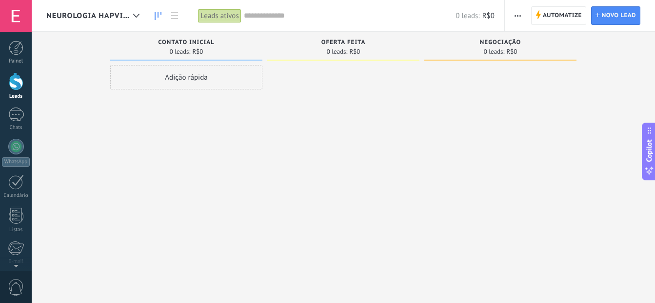
click at [517, 17] on span "button" at bounding box center [518, 15] width 6 height 19
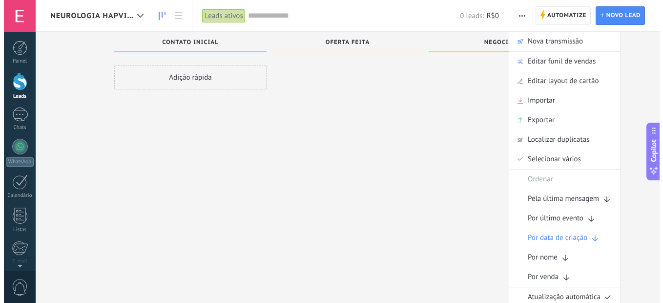
scroll to position [17, 0]
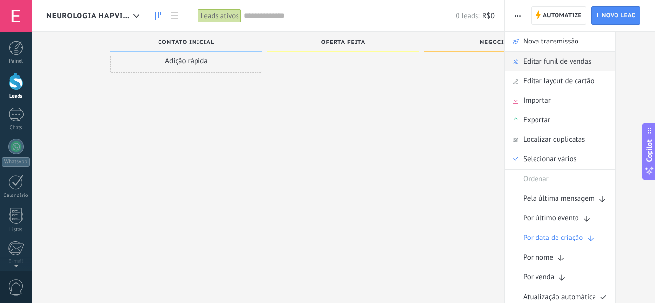
click at [551, 57] on span "Editar funil de vendas" at bounding box center [558, 62] width 68 height 20
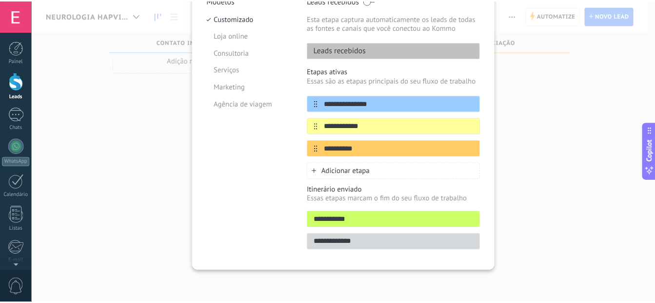
scroll to position [0, 0]
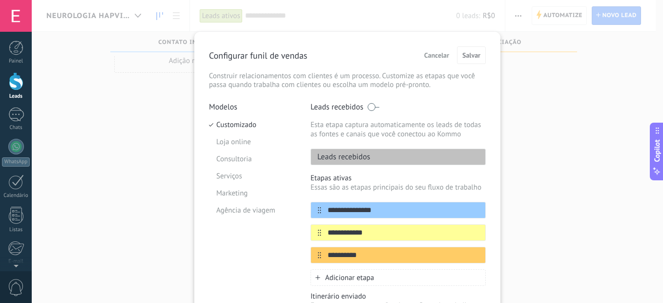
click at [432, 53] on span "Cancelar" at bounding box center [436, 55] width 25 height 7
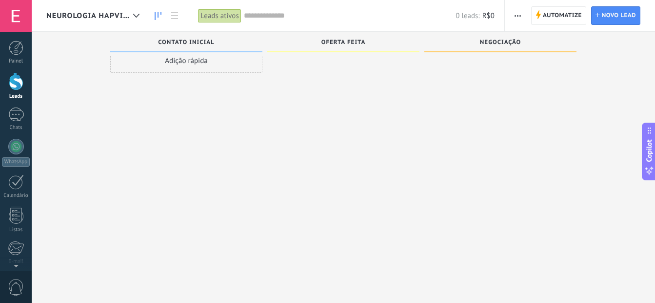
click at [517, 16] on icon "button" at bounding box center [518, 15] width 6 height 1
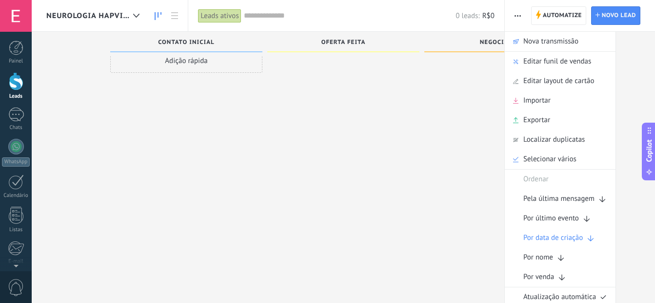
click at [180, 147] on div "Adição rápida" at bounding box center [186, 135] width 152 height 175
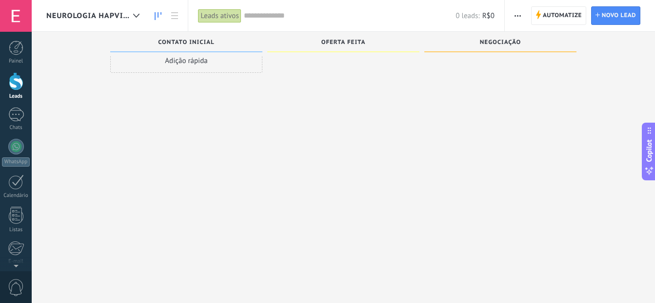
drag, startPoint x: 85, startPoint y: 8, endPoint x: 76, endPoint y: 4, distance: 9.9
click at [76, 4] on div "Neurologia Hapvida" at bounding box center [95, 15] width 98 height 31
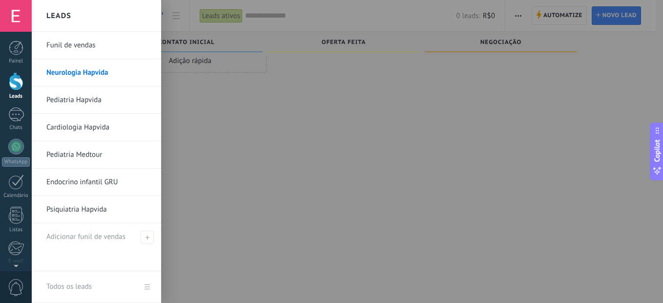
click at [74, 74] on link "Neurologia Hapvida" at bounding box center [98, 72] width 105 height 27
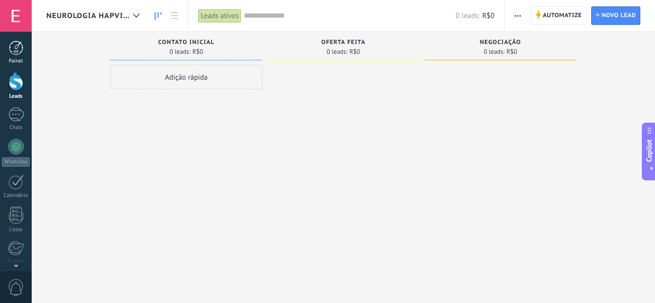
click at [10, 54] on div at bounding box center [16, 48] width 15 height 15
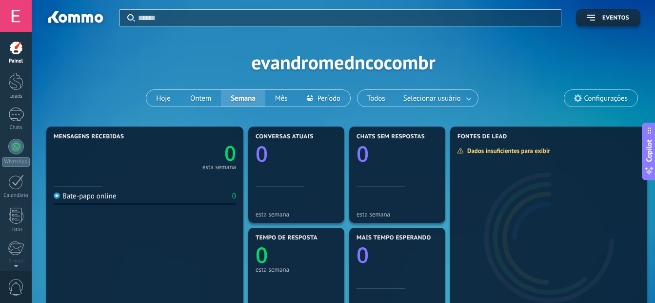
click at [602, 101] on span "Configurações" at bounding box center [606, 98] width 43 height 8
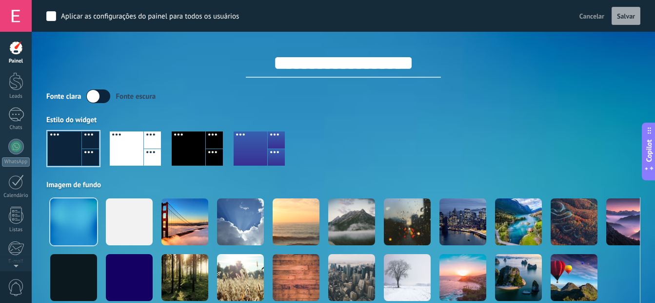
click at [585, 17] on span "Cancelar" at bounding box center [592, 16] width 25 height 9
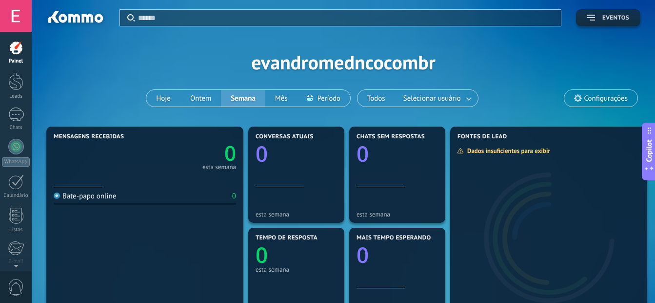
click at [616, 15] on span "Eventos" at bounding box center [616, 18] width 27 height 7
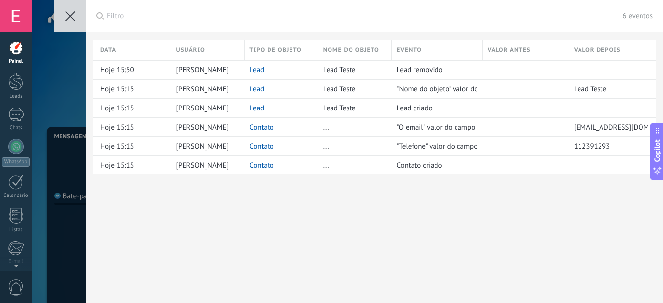
click at [70, 12] on icon at bounding box center [70, 16] width 10 height 10
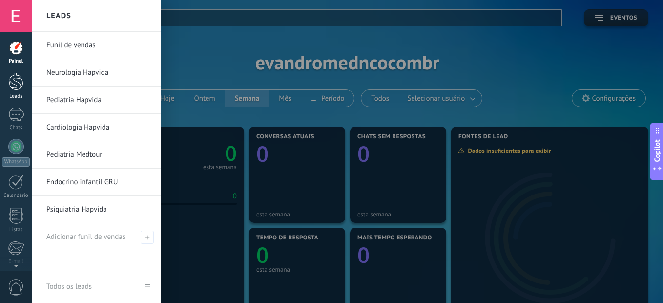
click at [15, 87] on div at bounding box center [16, 81] width 15 height 18
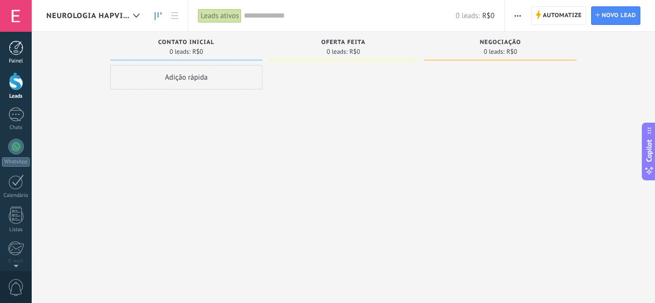
click at [16, 45] on div at bounding box center [16, 48] width 15 height 15
